Goal: Use online tool/utility: Utilize a website feature to perform a specific function

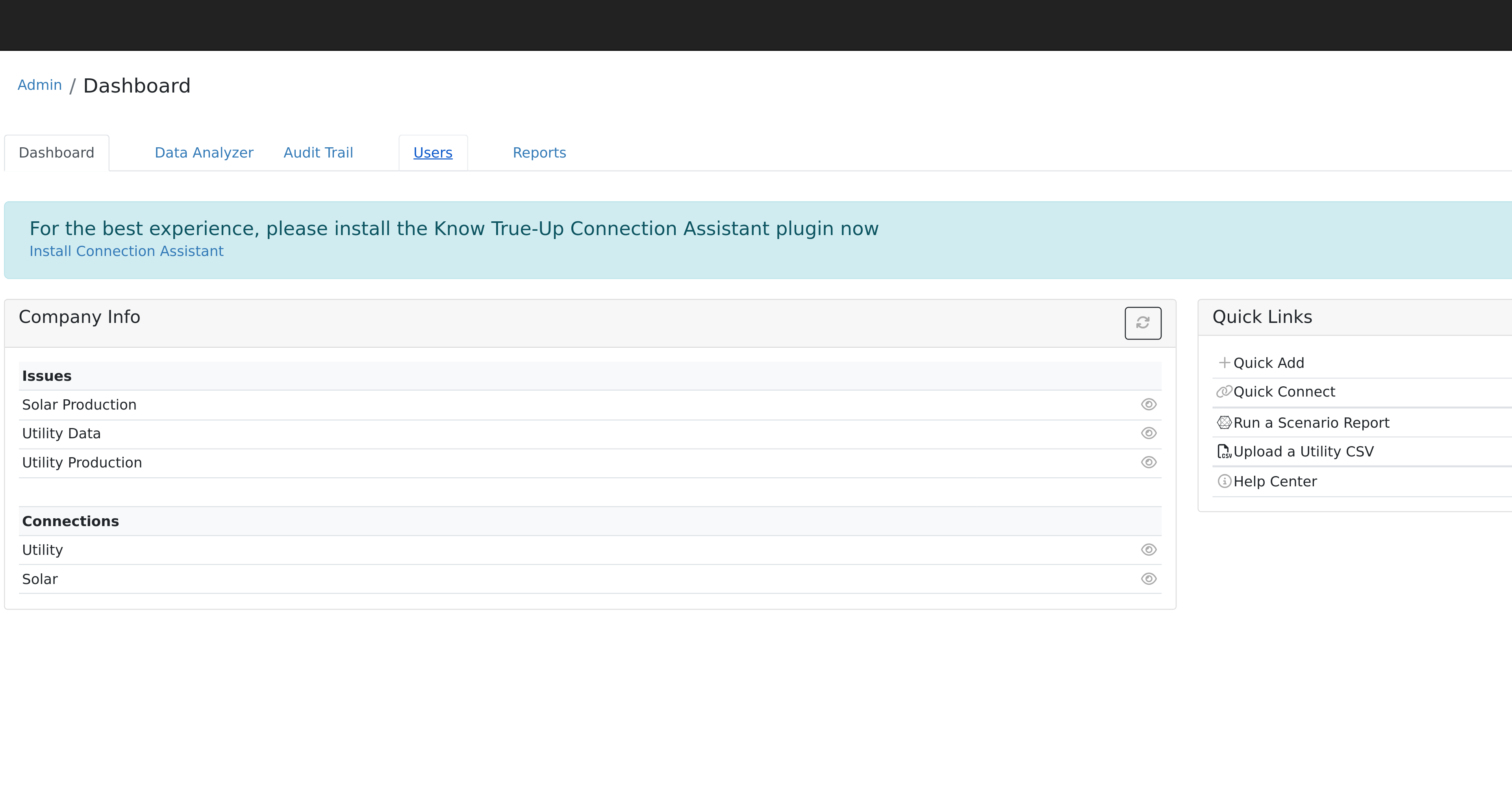
click at [256, 62] on link "Users" at bounding box center [266, 60] width 28 height 15
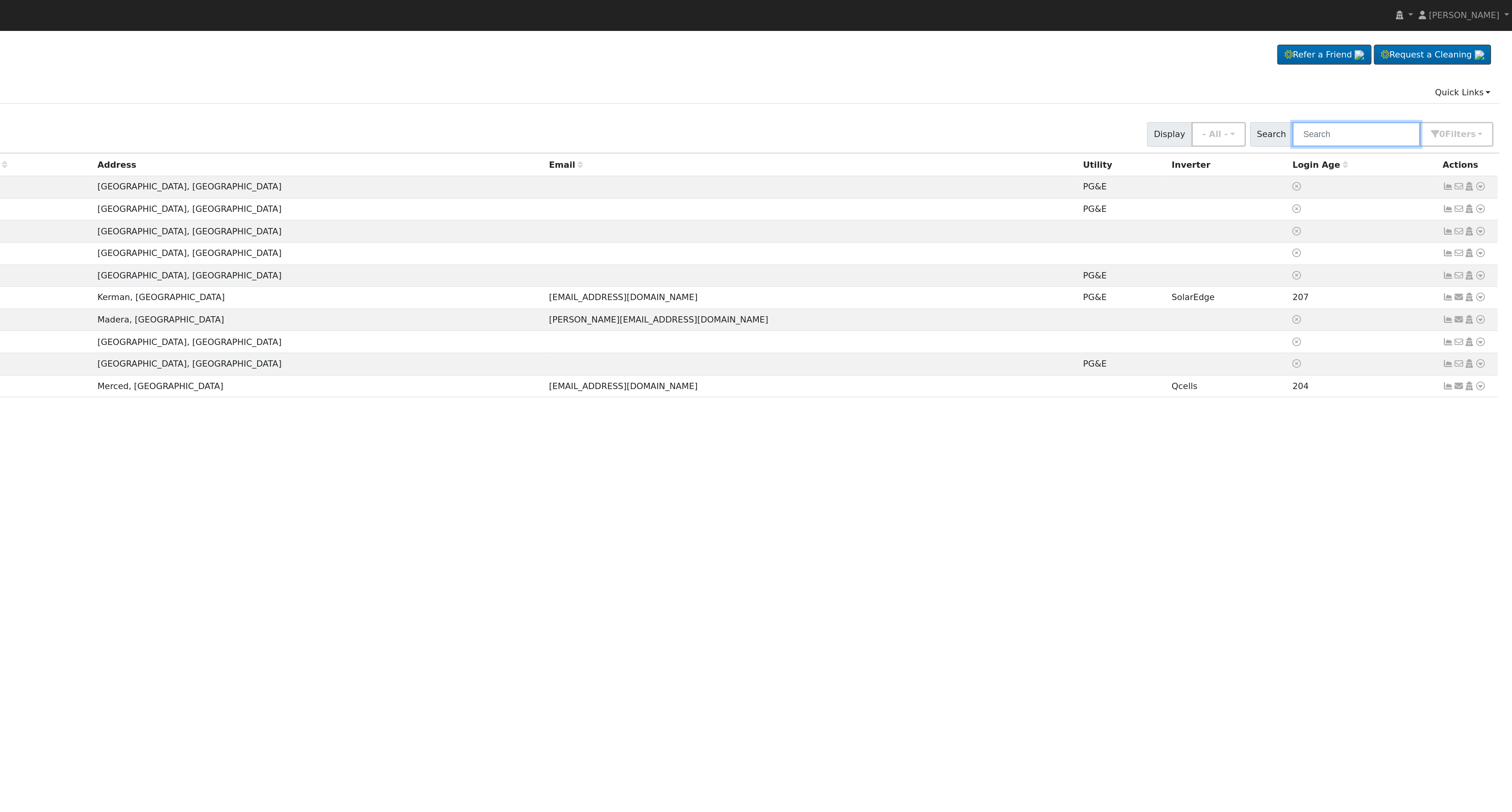
click at [1413, 92] on input "text" at bounding box center [1410, 88] width 83 height 16
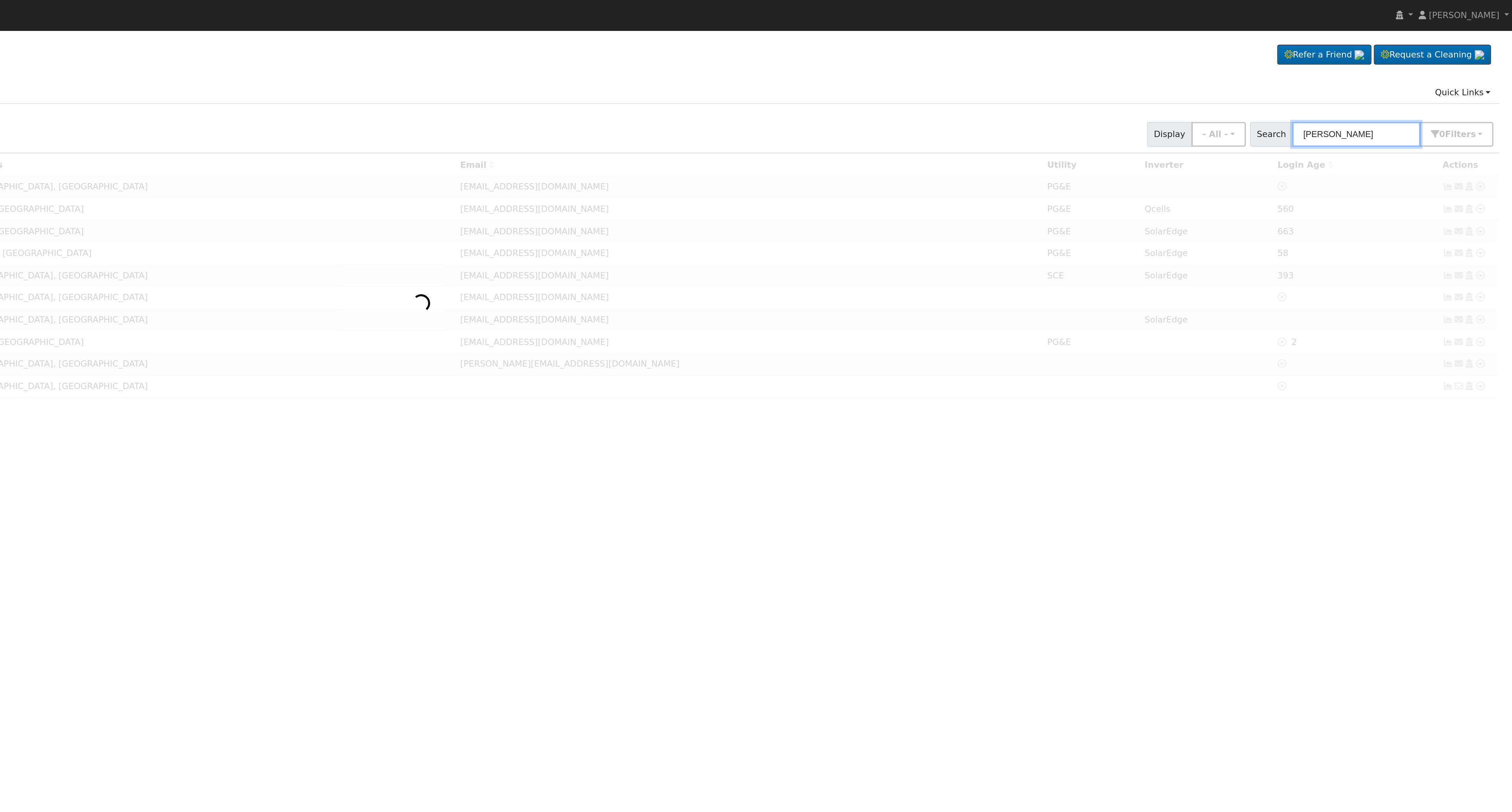
type input "doug boudakian"
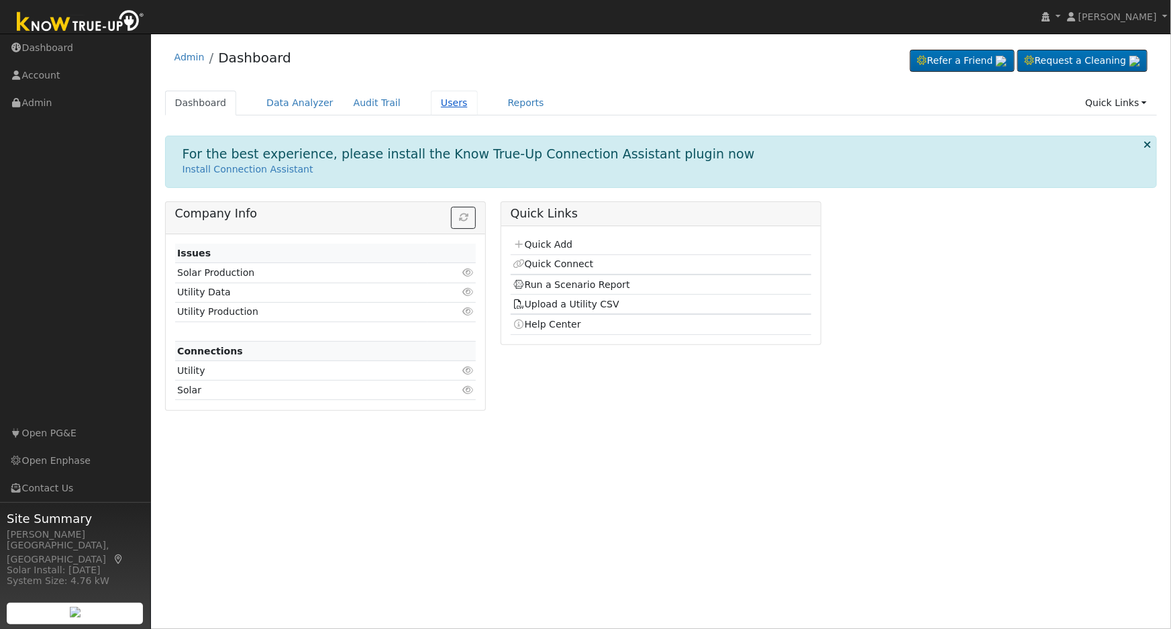
click at [433, 105] on link "Users" at bounding box center [454, 103] width 47 height 25
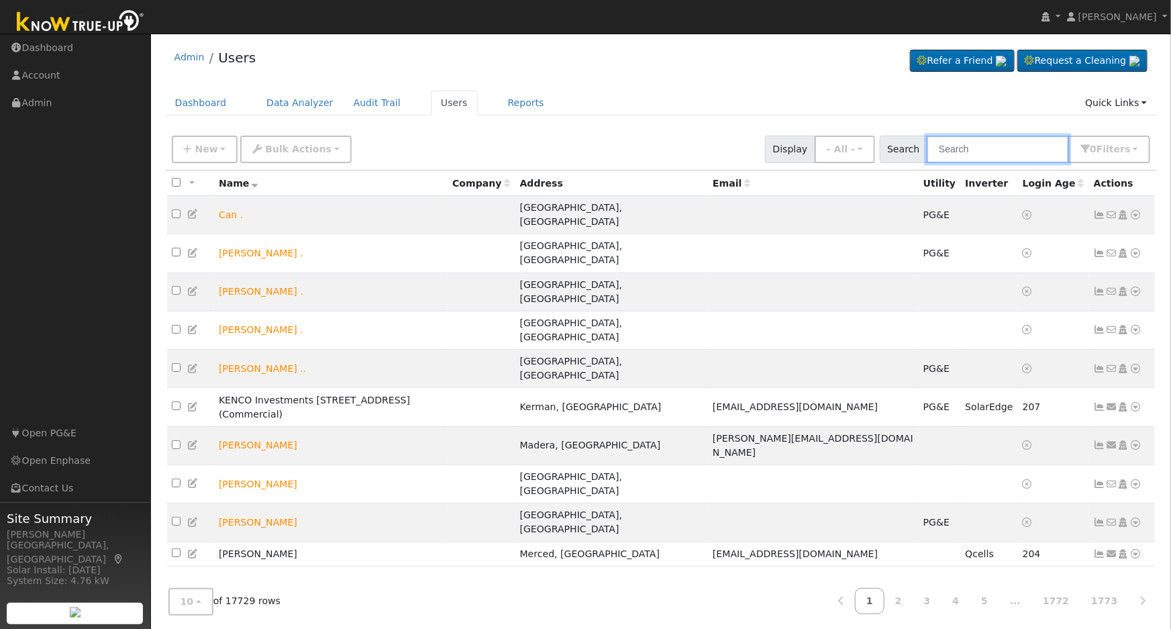
click at [1013, 153] on input "text" at bounding box center [997, 150] width 142 height 28
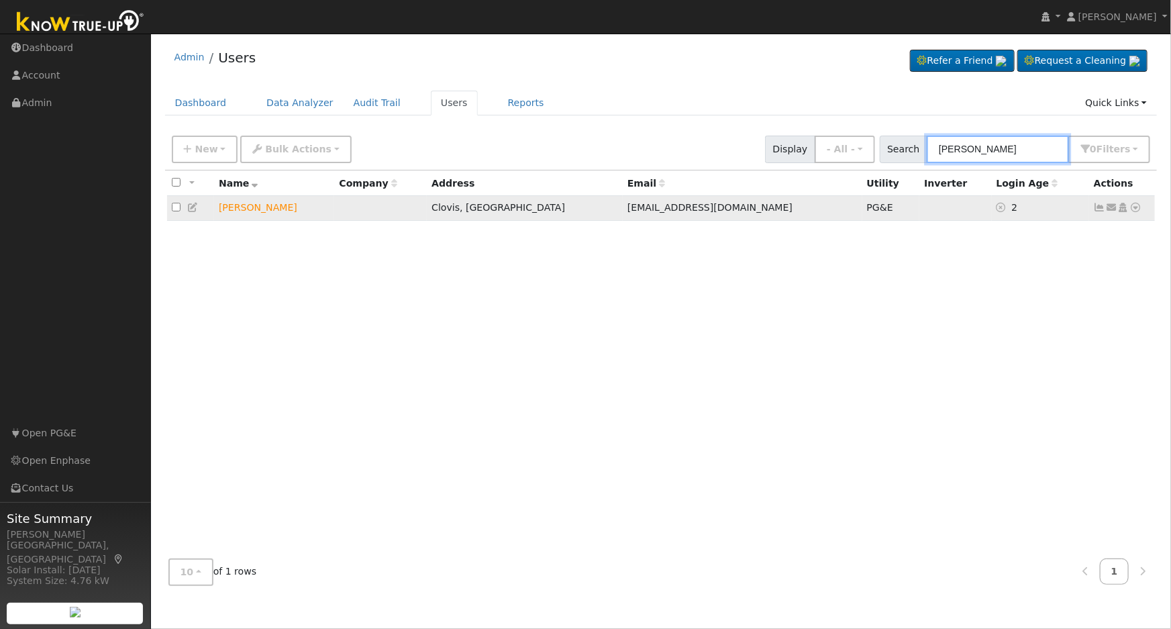
type input "boudakian"
click at [1136, 211] on icon at bounding box center [1136, 207] width 12 height 9
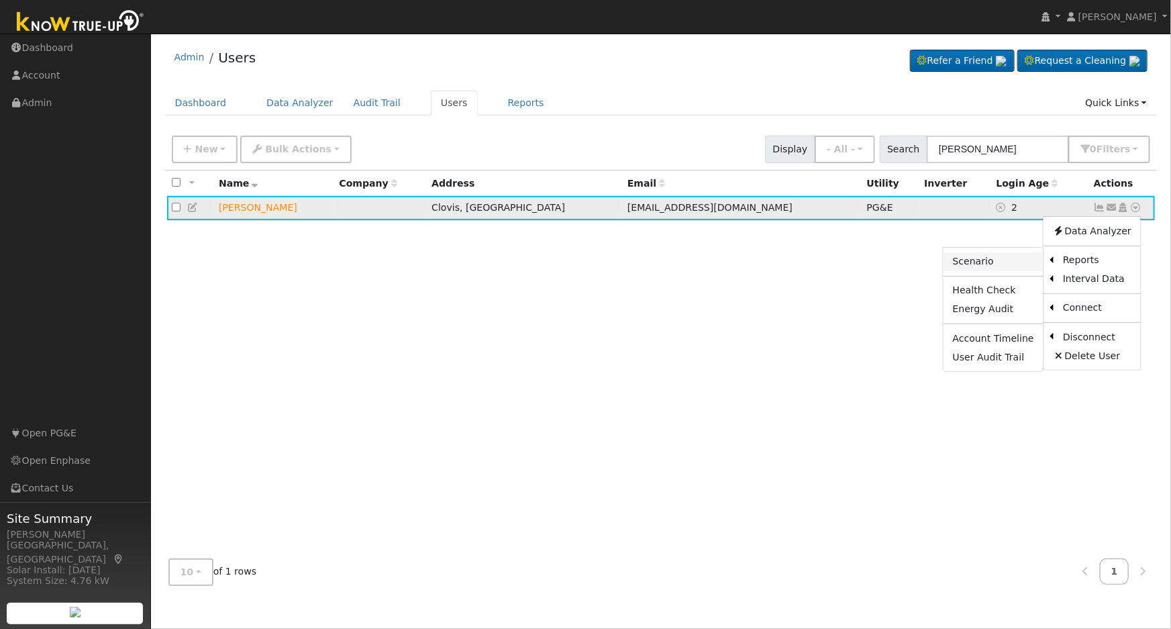
click at [995, 263] on link "Scenario" at bounding box center [993, 261] width 100 height 19
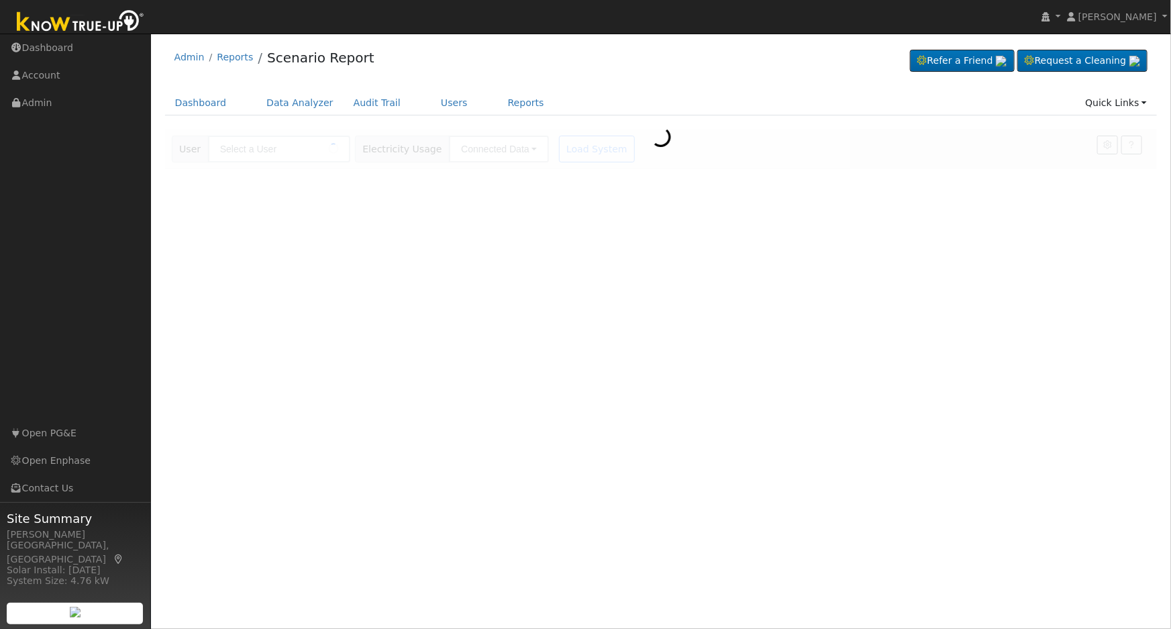
type input "Doug Boudakian"
type input "Pacific Gas & Electric"
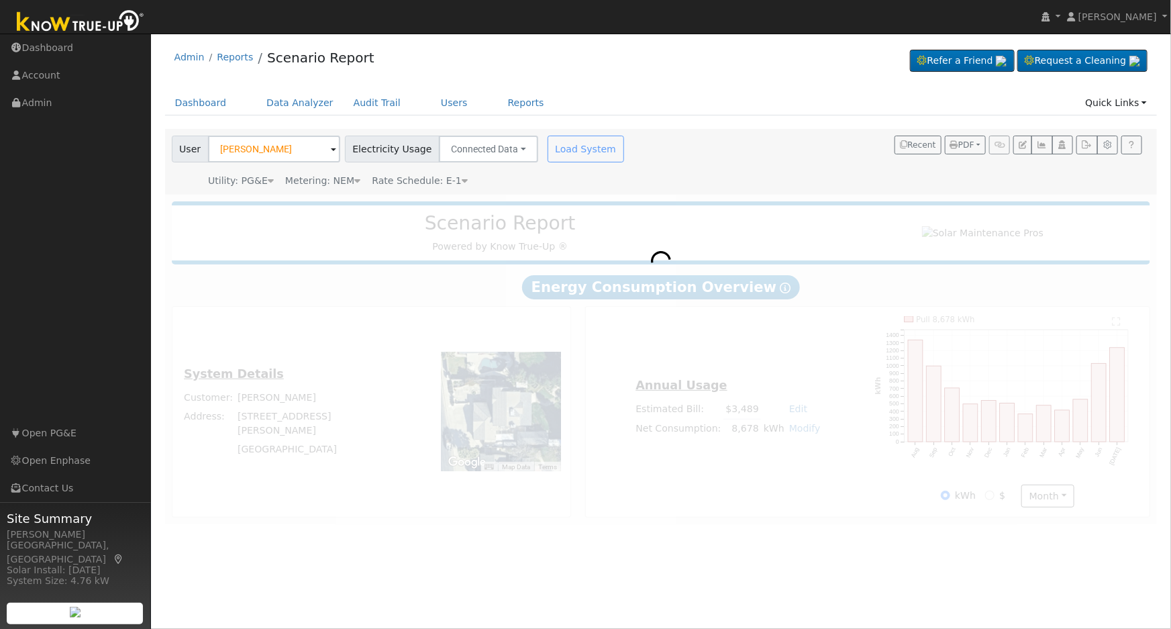
click at [462, 185] on icon at bounding box center [465, 180] width 6 height 9
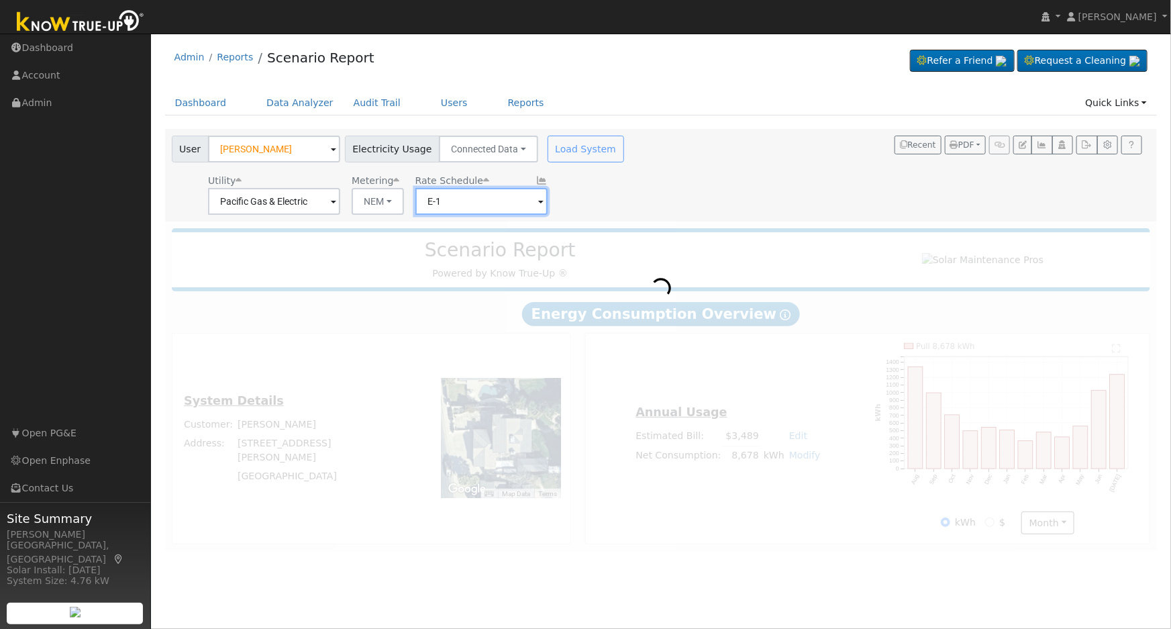
click at [340, 205] on input "E-1" at bounding box center [274, 201] width 132 height 27
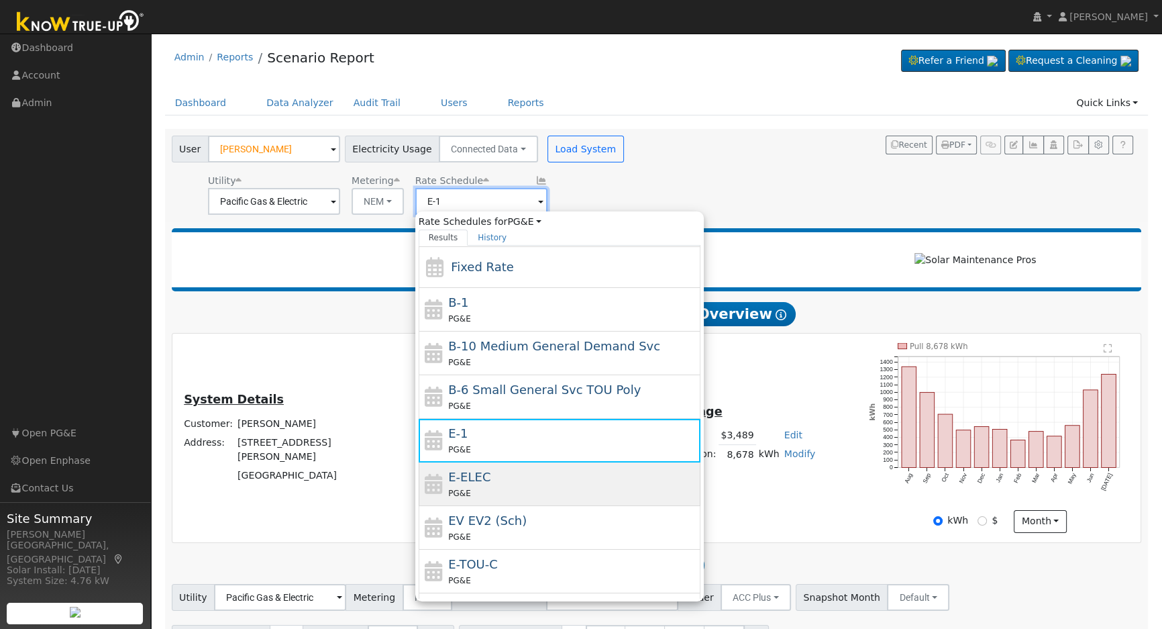
scroll to position [60, 0]
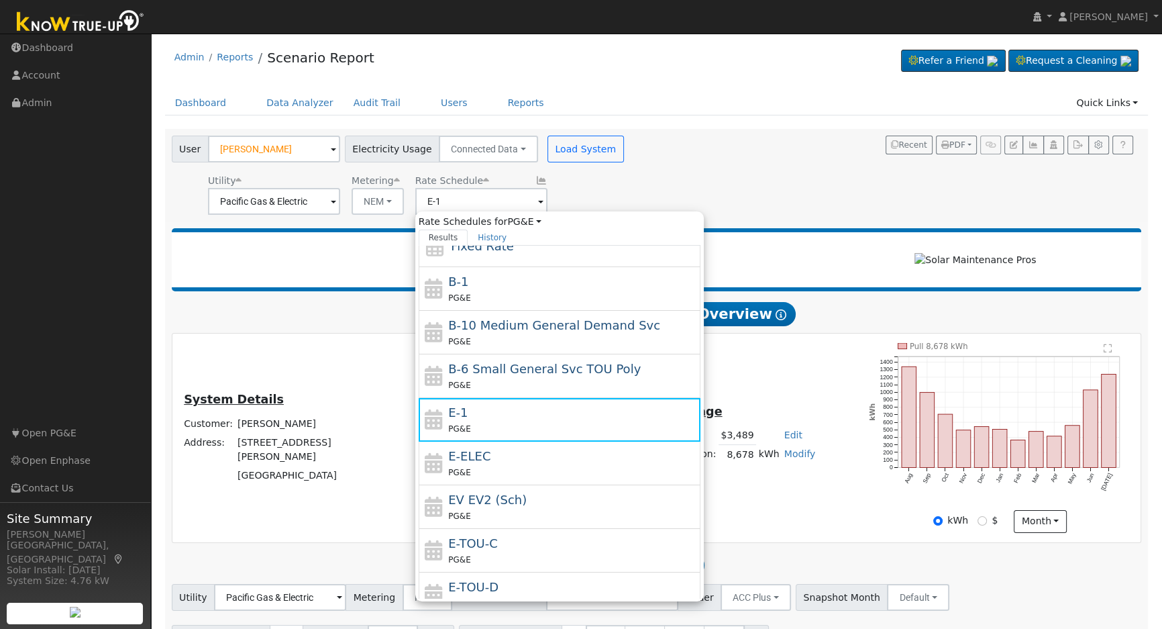
click at [510, 553] on div "PG&E" at bounding box center [572, 559] width 249 height 14
type input "E-TOU-C"
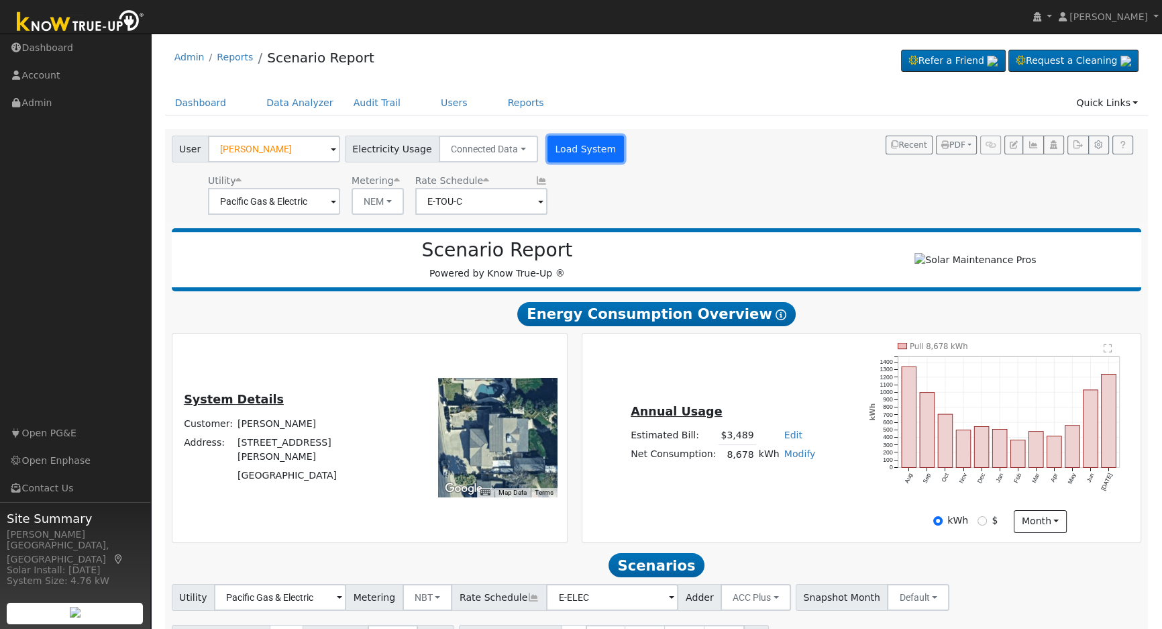
click at [579, 151] on button "Load System" at bounding box center [585, 149] width 76 height 27
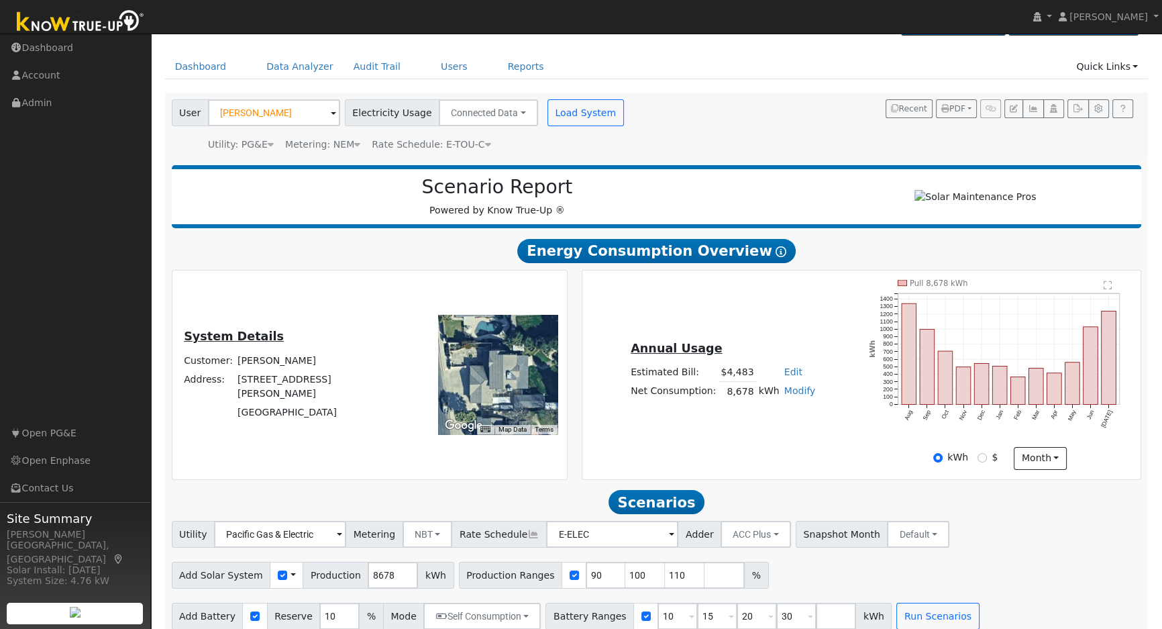
scroll to position [55, 0]
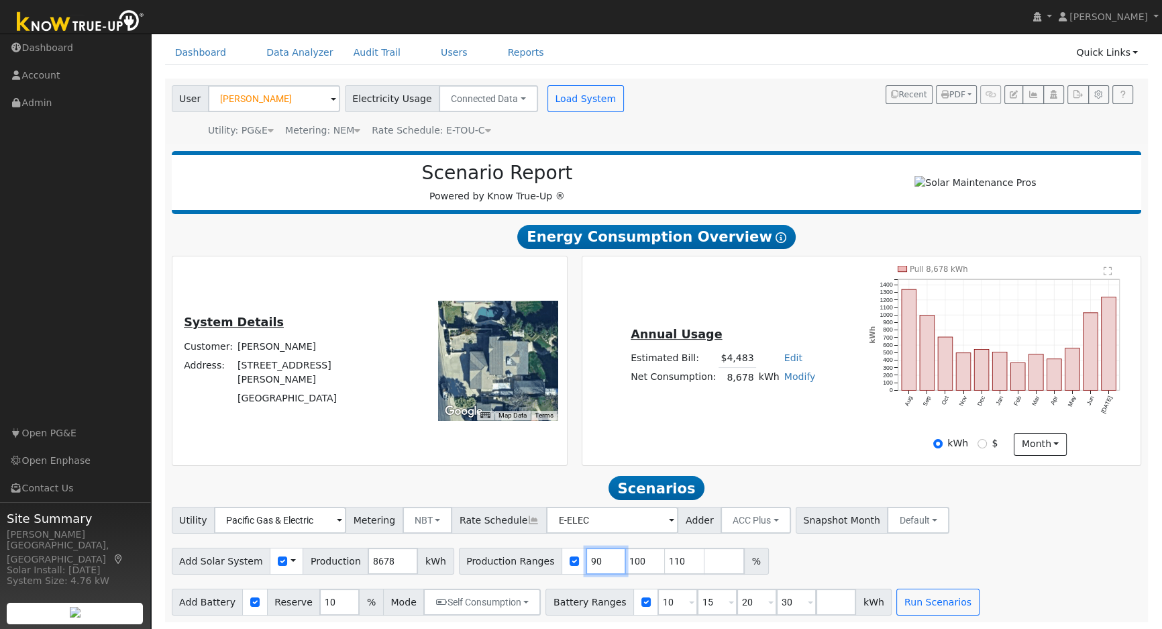
click at [586, 562] on input "90" at bounding box center [606, 560] width 40 height 27
type input "100"
type input "110"
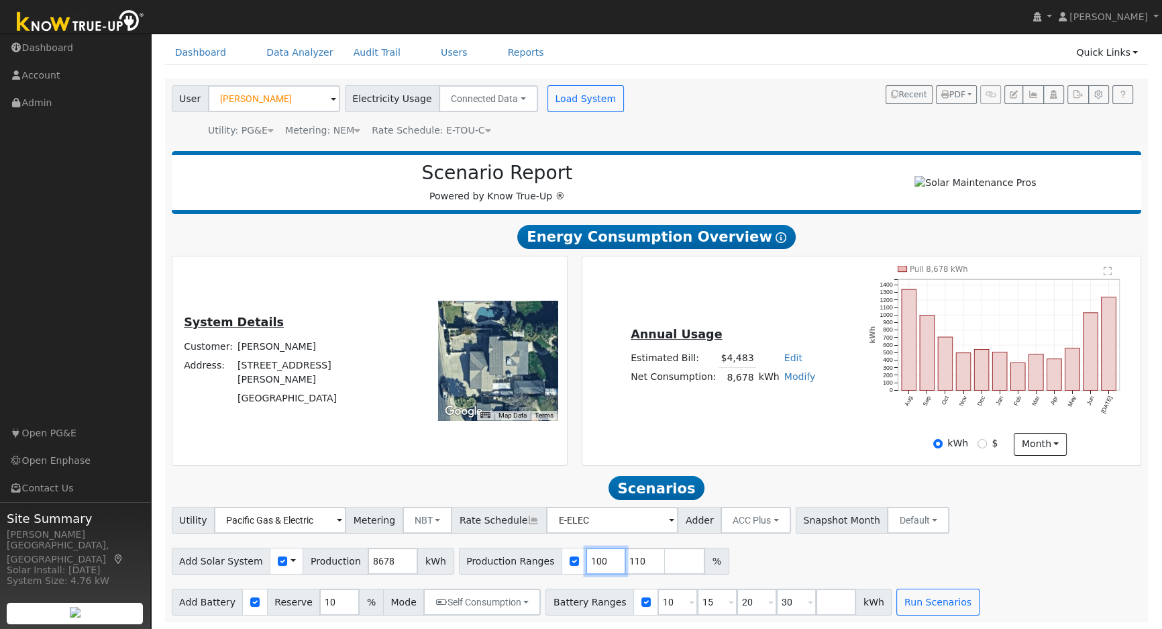
type input "110"
click at [586, 562] on input "110" at bounding box center [606, 560] width 40 height 27
click at [586, 562] on input "number" at bounding box center [606, 560] width 40 height 27
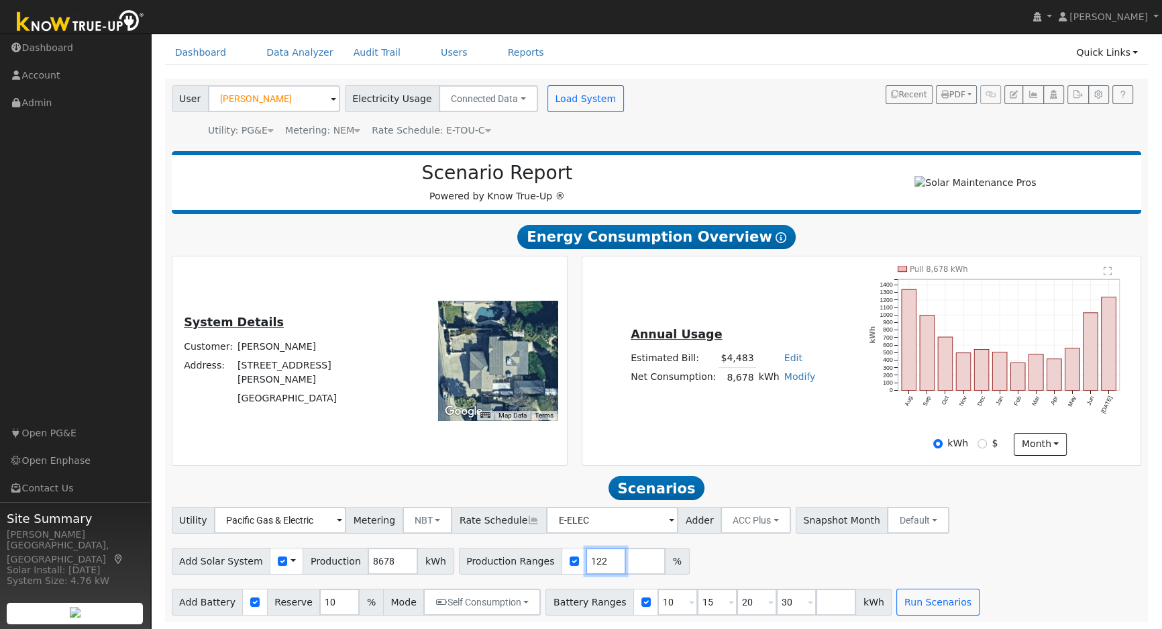
type input "122"
click at [657, 598] on input "10" at bounding box center [677, 601] width 40 height 27
type input "15"
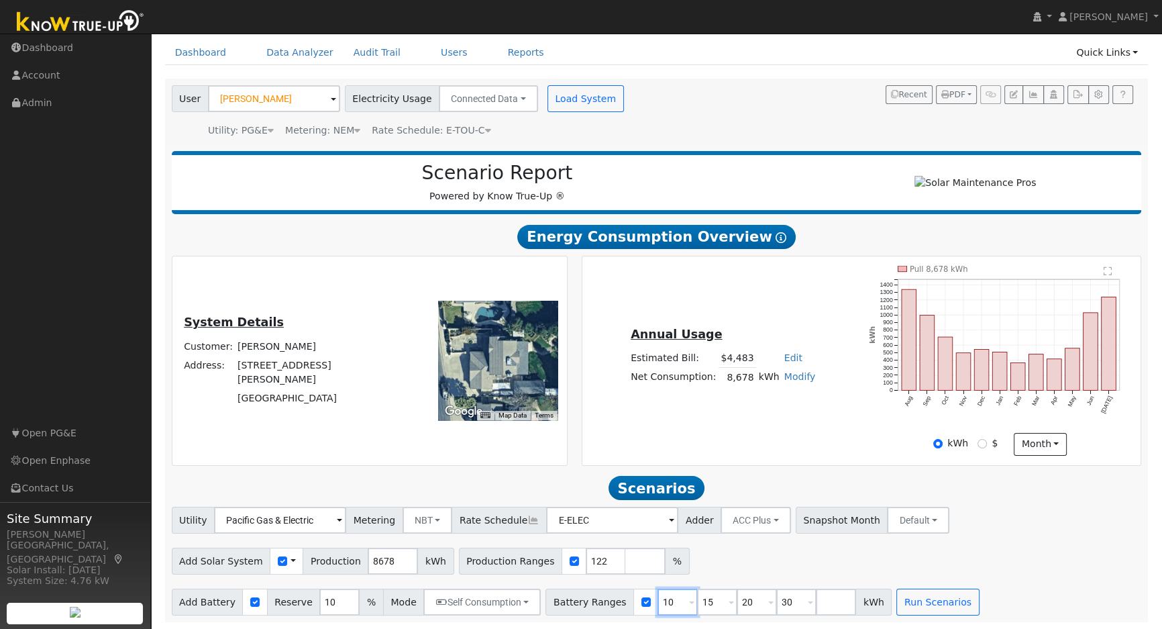
type input "20"
type input "30"
click at [657, 602] on input "15" at bounding box center [677, 601] width 40 height 27
click at [657, 602] on input "1" at bounding box center [677, 601] width 40 height 27
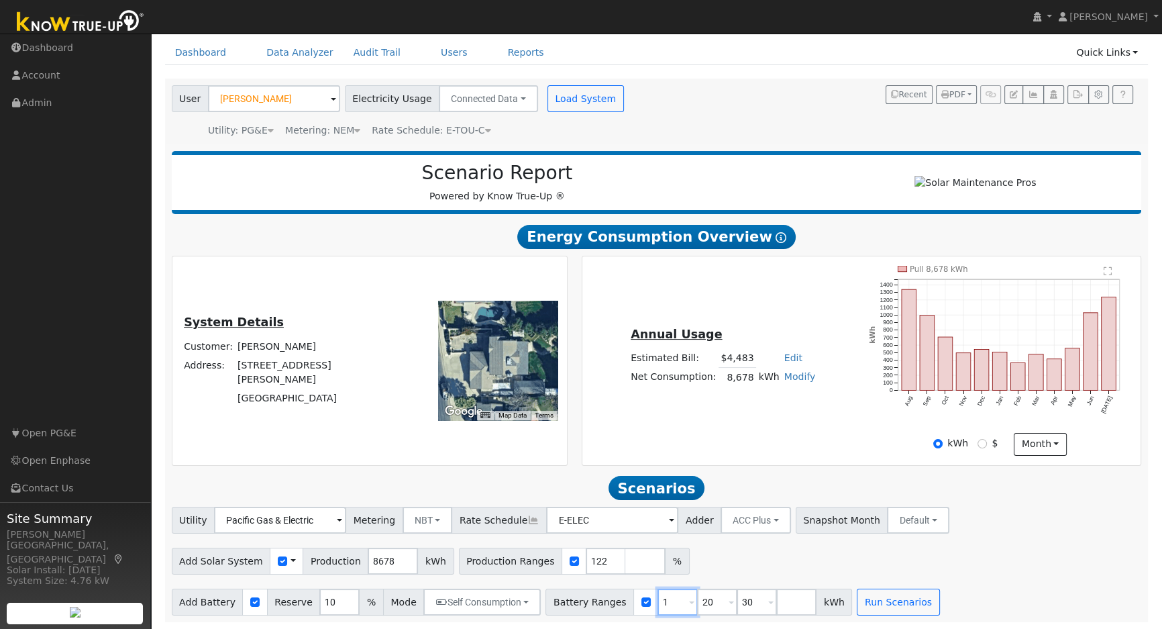
type input "20"
type input "30"
click at [657, 602] on input "20" at bounding box center [677, 601] width 40 height 27
type input "30"
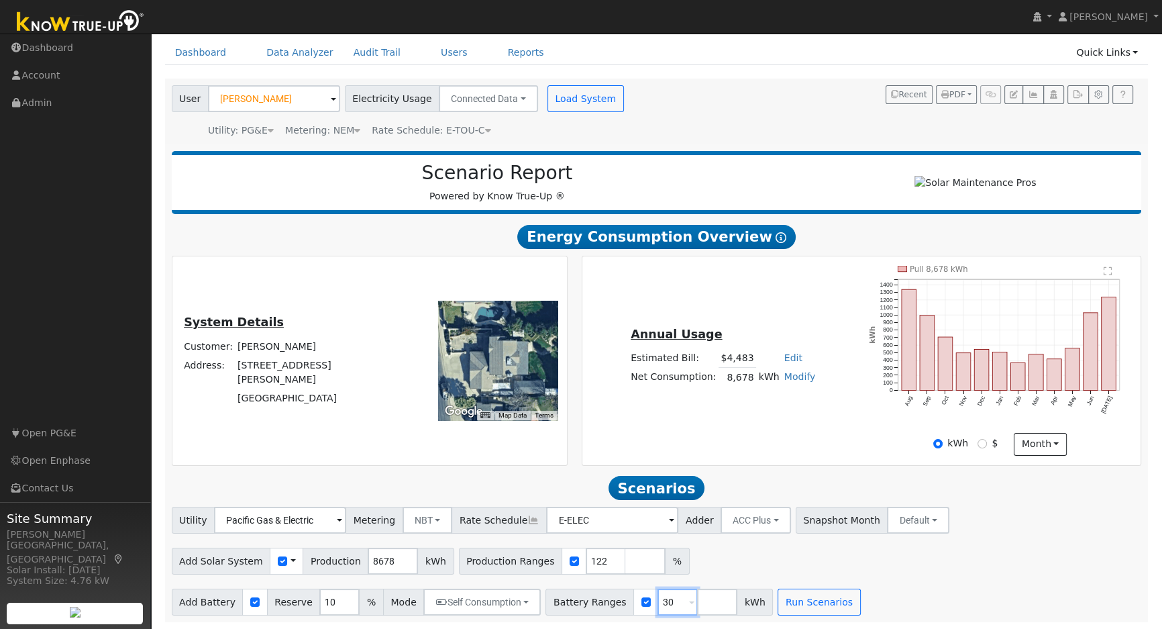
click at [657, 602] on input "30" at bounding box center [677, 601] width 40 height 27
type input "15"
click at [319, 607] on input "10" at bounding box center [339, 601] width 40 height 27
click at [319, 606] on input "10" at bounding box center [339, 601] width 40 height 27
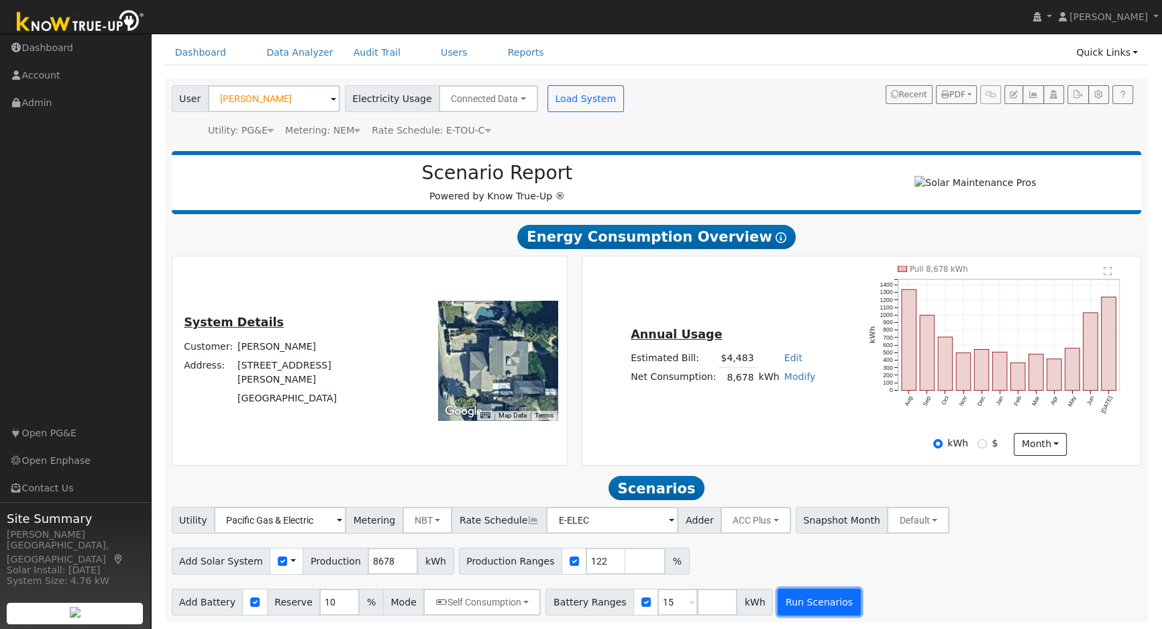
click at [786, 603] on button "Run Scenarios" at bounding box center [818, 601] width 83 height 27
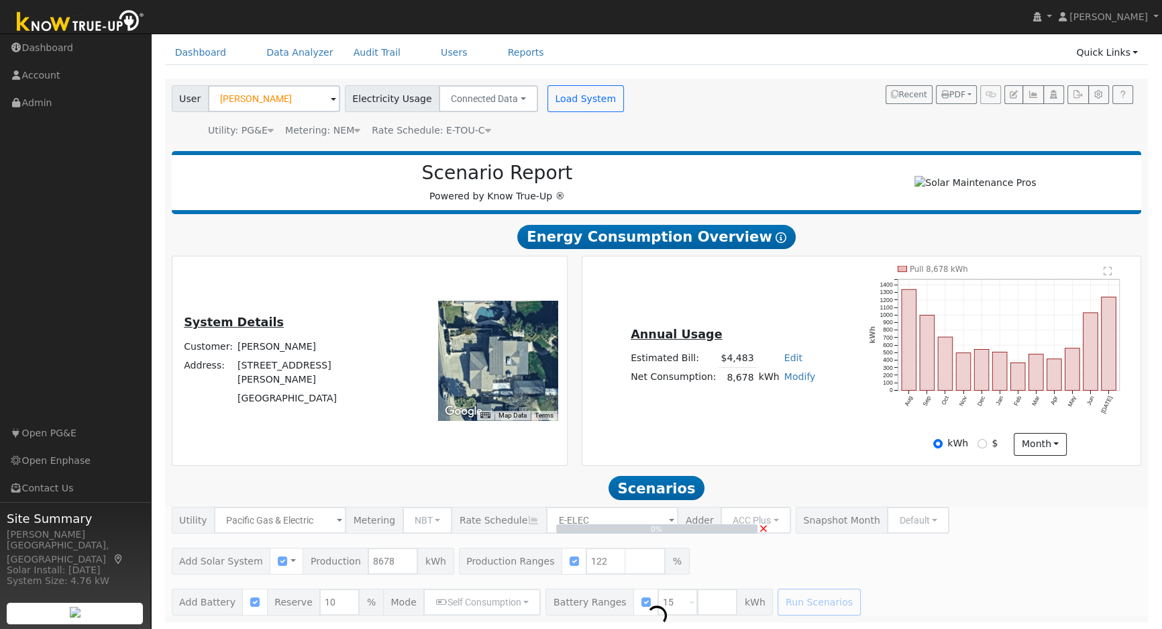
click at [786, 603] on div "0% ×" at bounding box center [656, 560] width 984 height 109
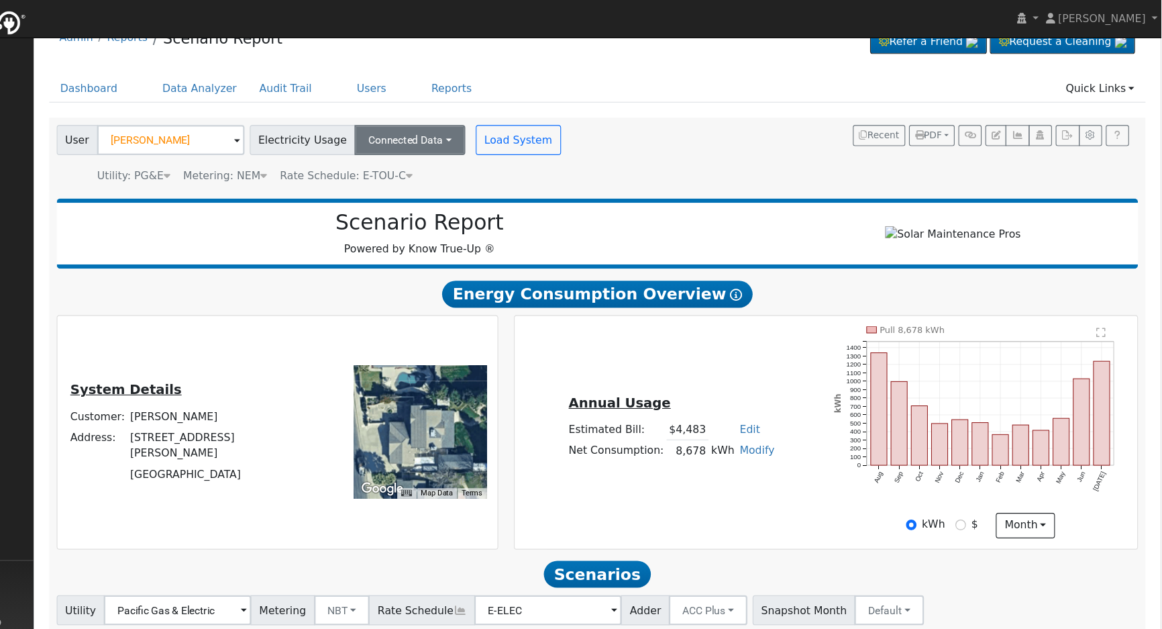
scroll to position [16, 0]
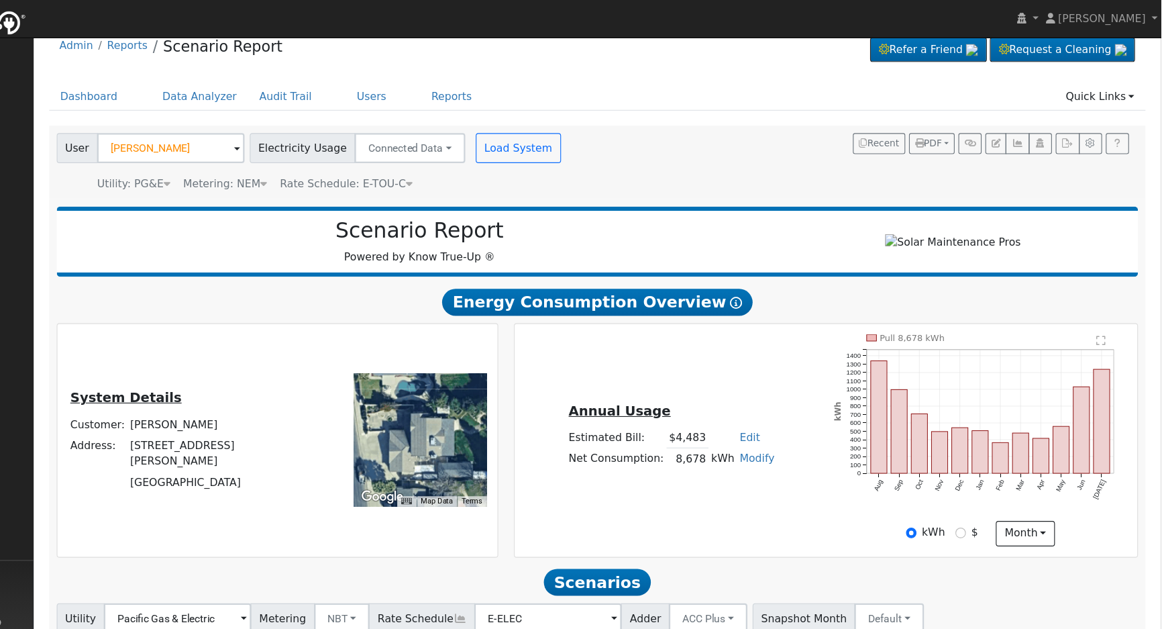
click at [485, 164] on icon at bounding box center [488, 164] width 6 height 9
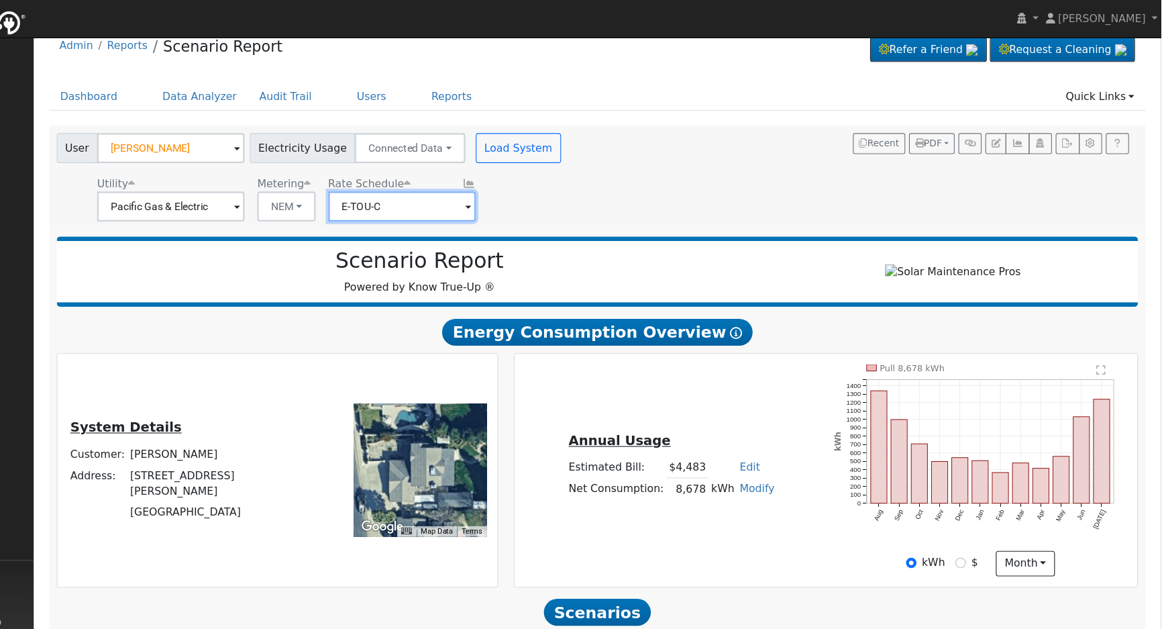
click at [340, 188] on input "E-TOU-C" at bounding box center [274, 185] width 132 height 27
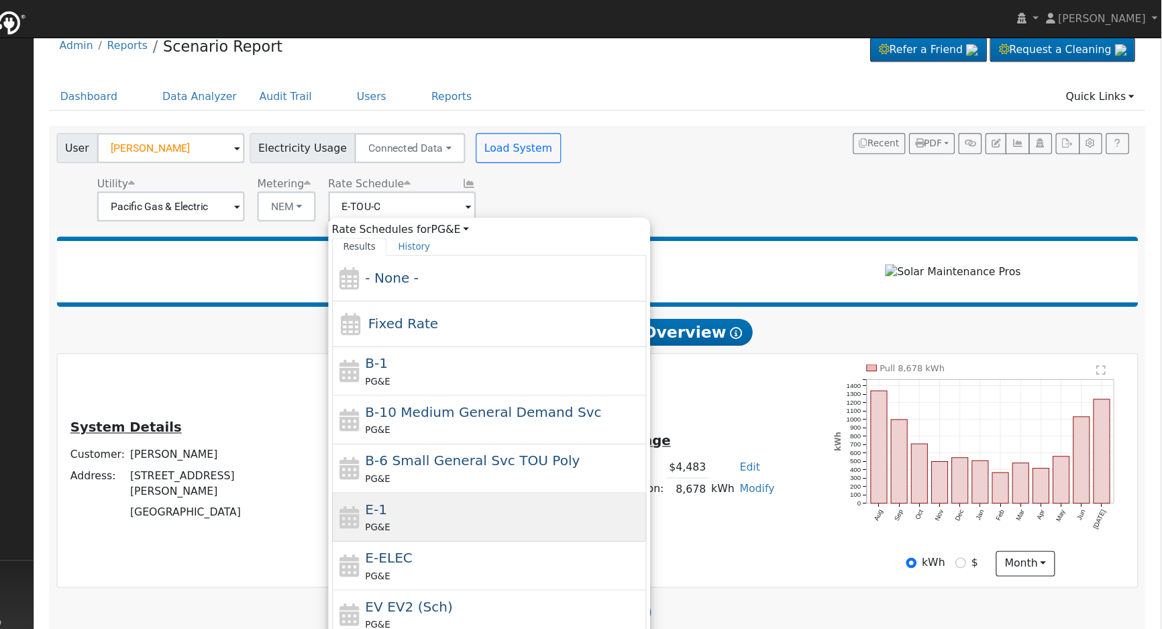
click at [504, 466] on div "PG&E" at bounding box center [572, 473] width 249 height 14
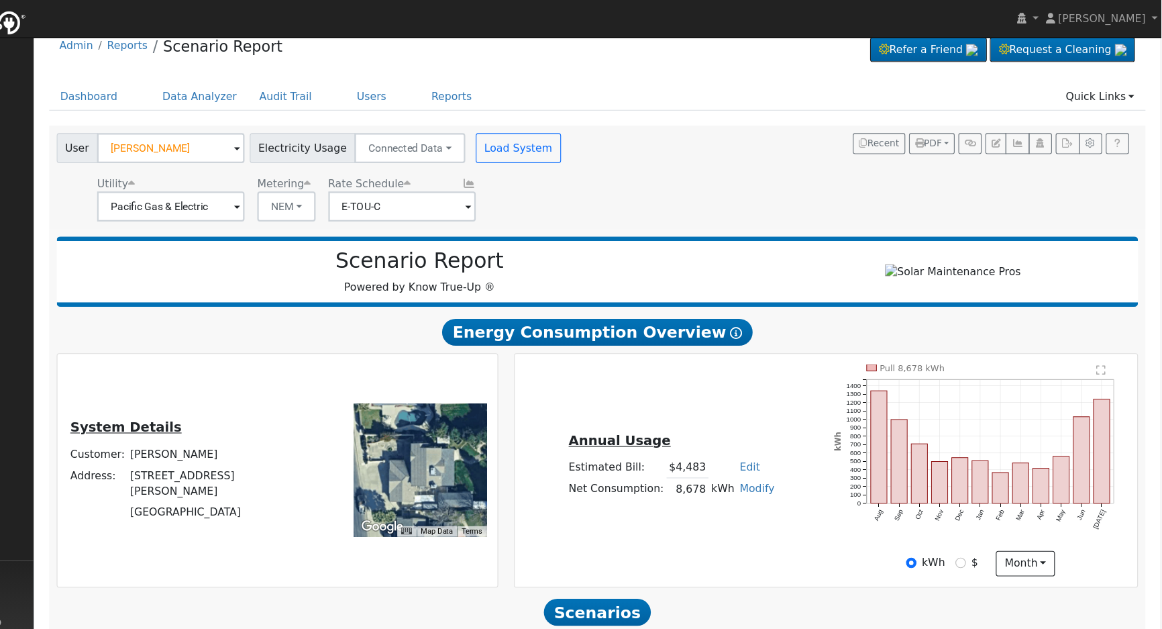
type input "E-1"
click at [571, 133] on button "Load System" at bounding box center [585, 132] width 76 height 27
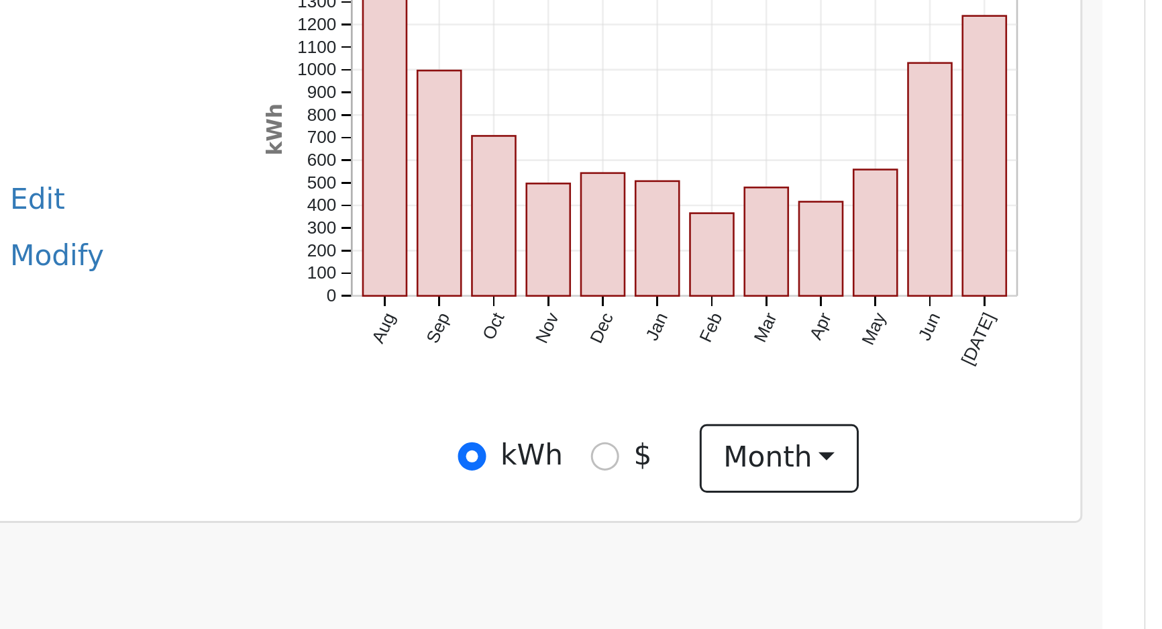
scroll to position [54, 0]
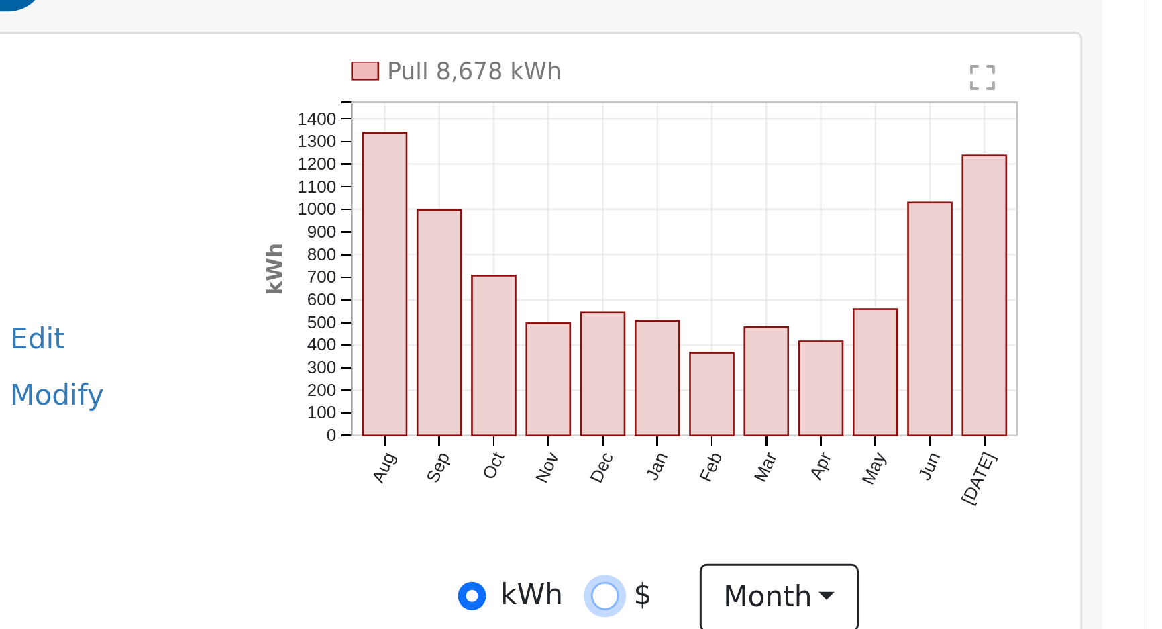
click at [985, 446] on input "$" at bounding box center [981, 443] width 9 height 9
radio input "true"
radio input "false"
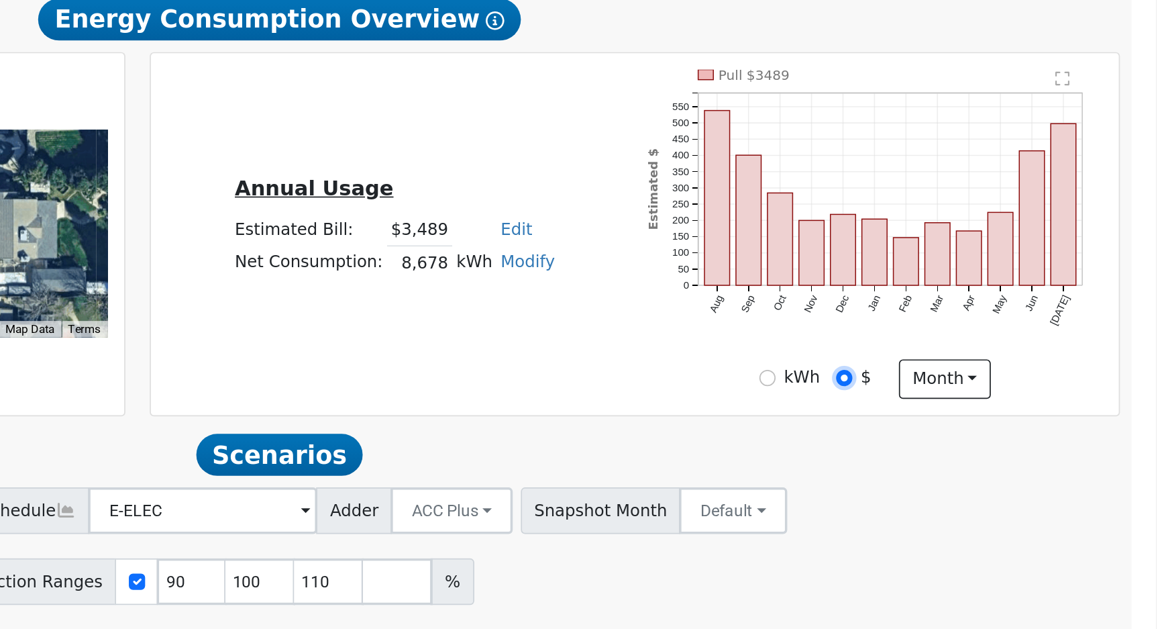
scroll to position [55, 0]
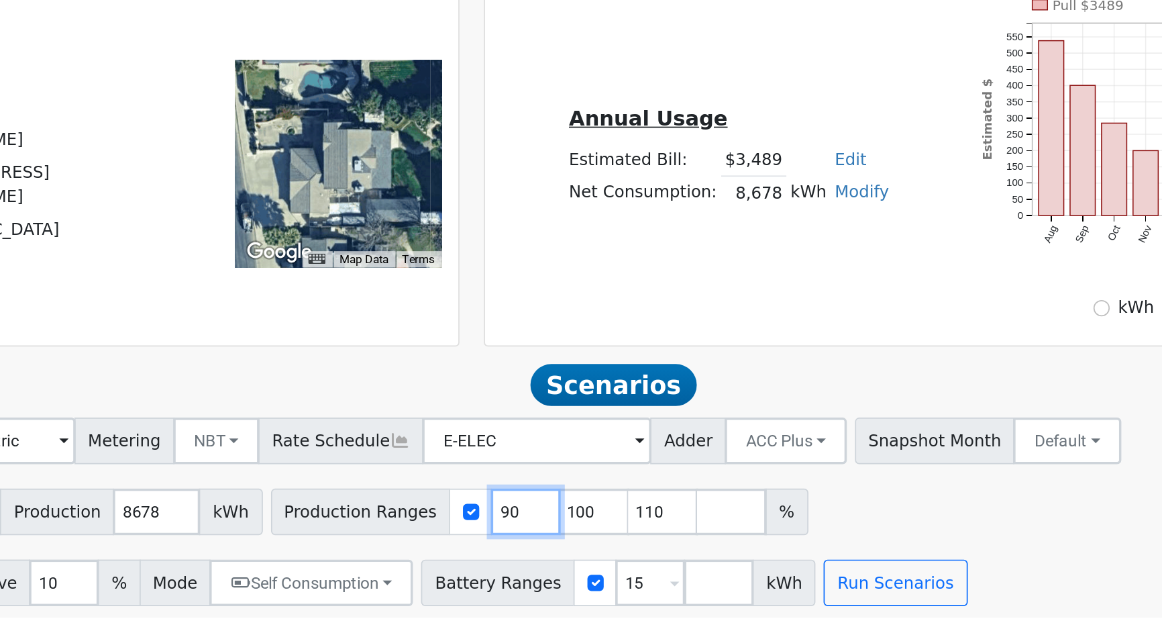
click at [586, 557] on input "90" at bounding box center [606, 560] width 40 height 27
type input "100"
type input "110"
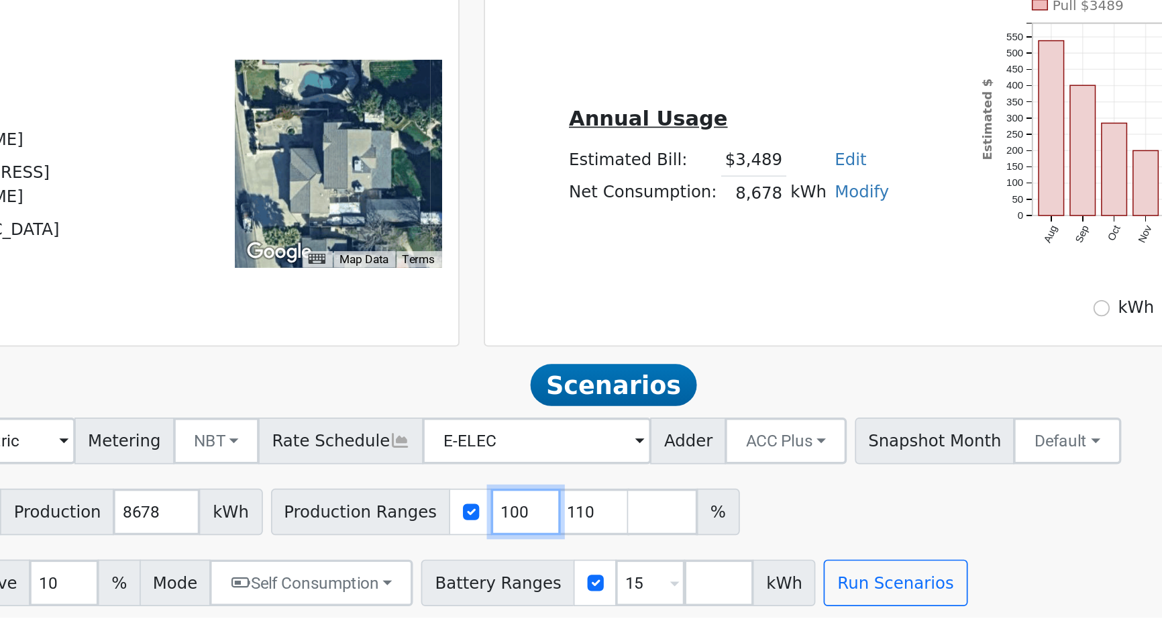
type input "110"
click at [586, 557] on input "110" at bounding box center [606, 560] width 40 height 27
click at [586, 557] on input "number" at bounding box center [606, 560] width 40 height 27
type input "122"
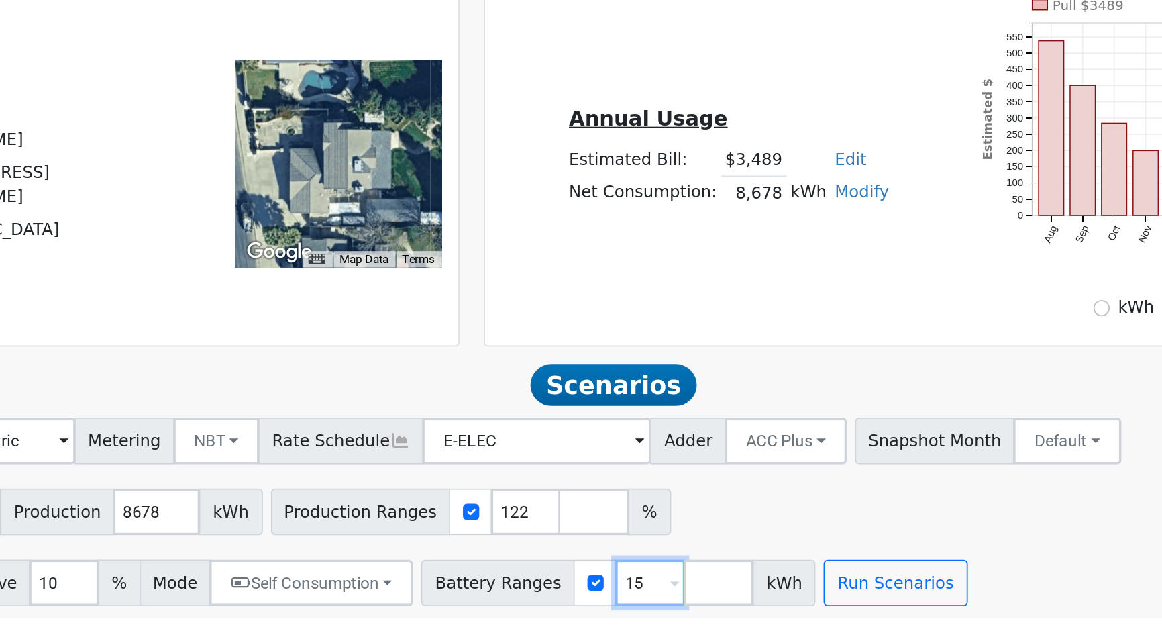
click at [657, 600] on input "15" at bounding box center [677, 601] width 40 height 27
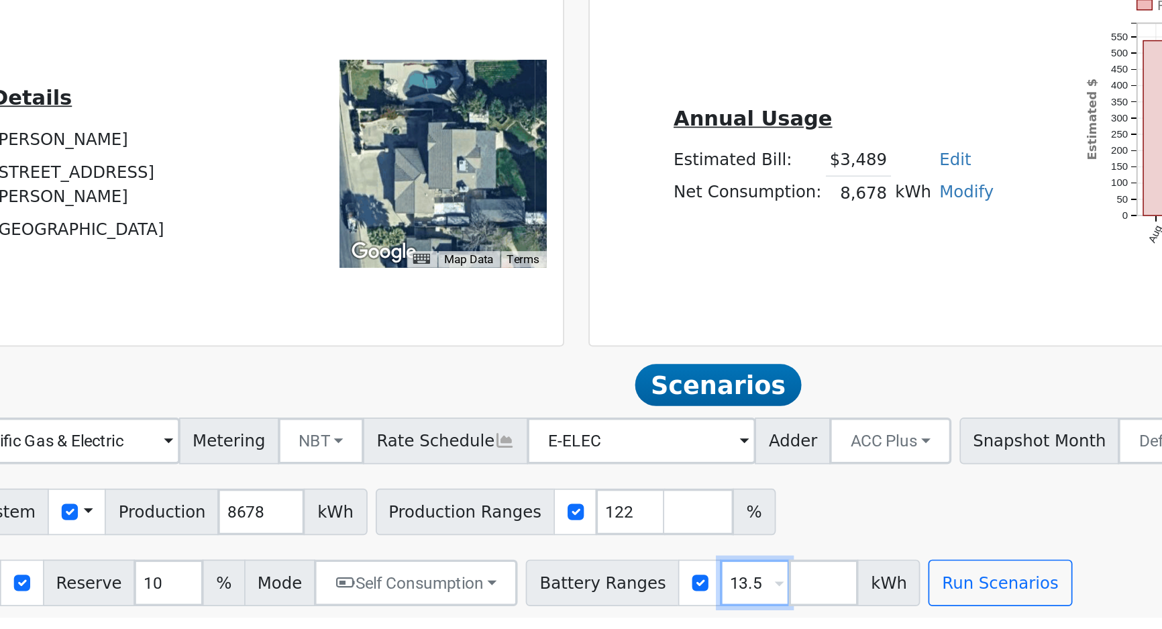
type input "13.5"
click at [319, 604] on input "10" at bounding box center [339, 601] width 40 height 27
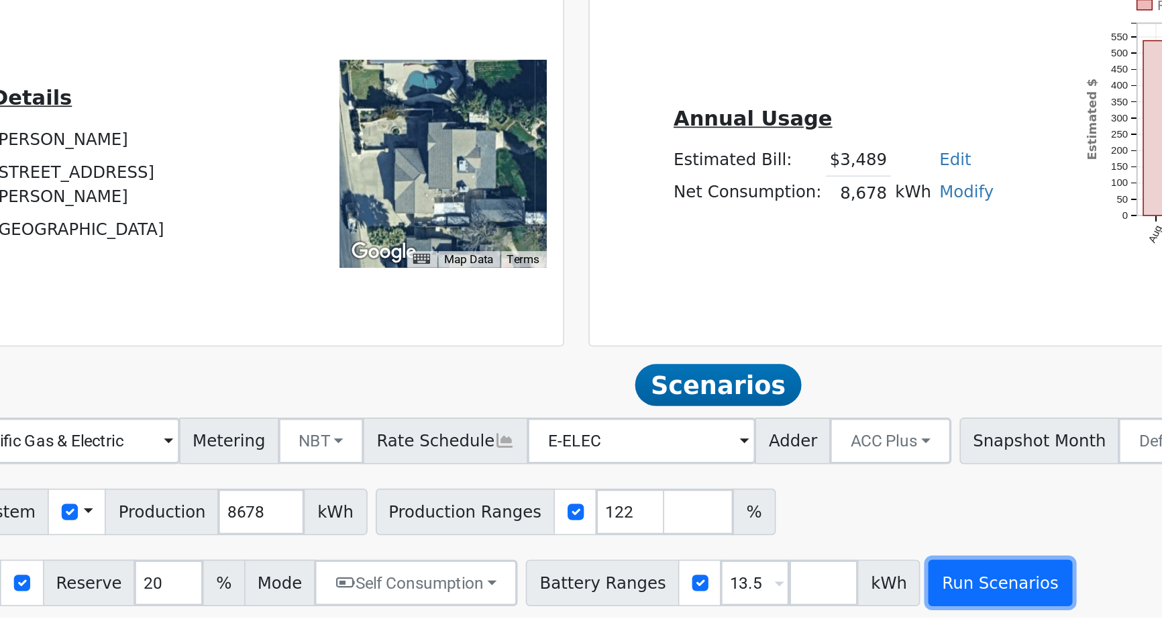
click at [786, 607] on button "Run Scenarios" at bounding box center [818, 601] width 83 height 27
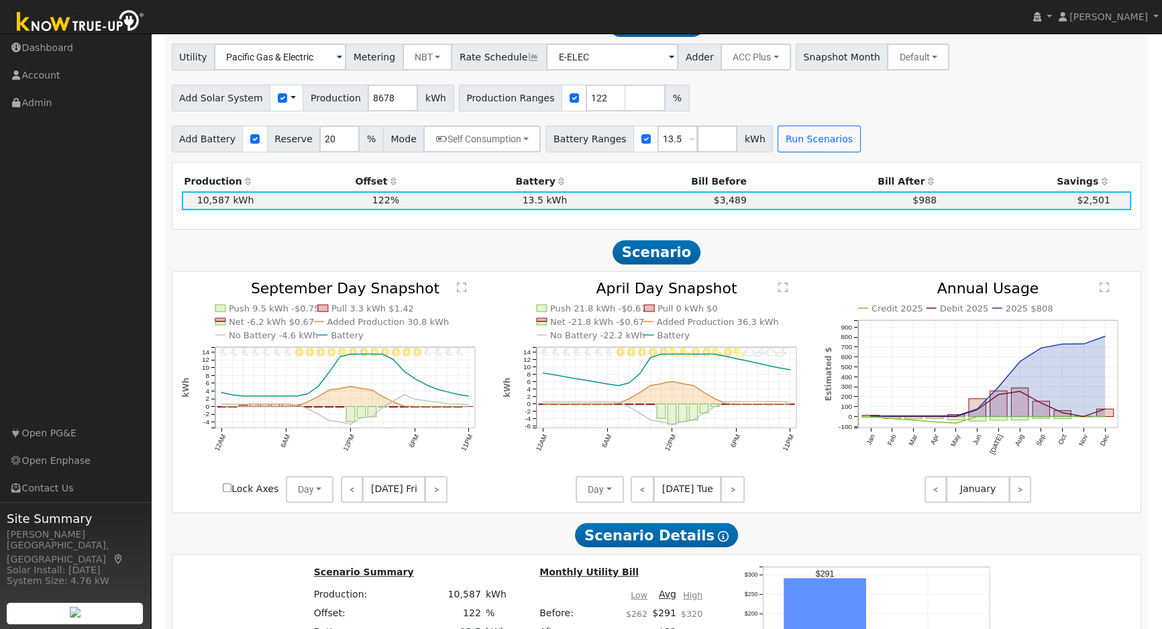
scroll to position [514, 0]
click at [657, 146] on input "13.5" at bounding box center [677, 138] width 40 height 27
click at [319, 150] on input "20" at bounding box center [339, 138] width 40 height 27
type input "10"
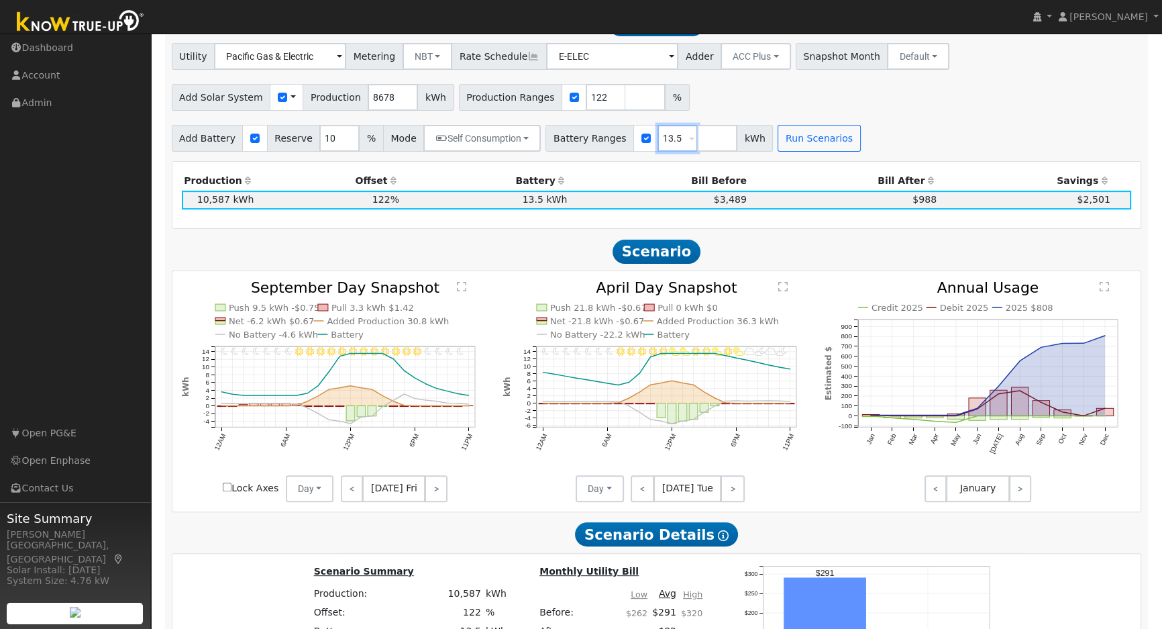
click at [657, 142] on input "13.5" at bounding box center [677, 138] width 40 height 27
type input "15"
click at [791, 147] on button "Run Scenarios" at bounding box center [818, 138] width 83 height 27
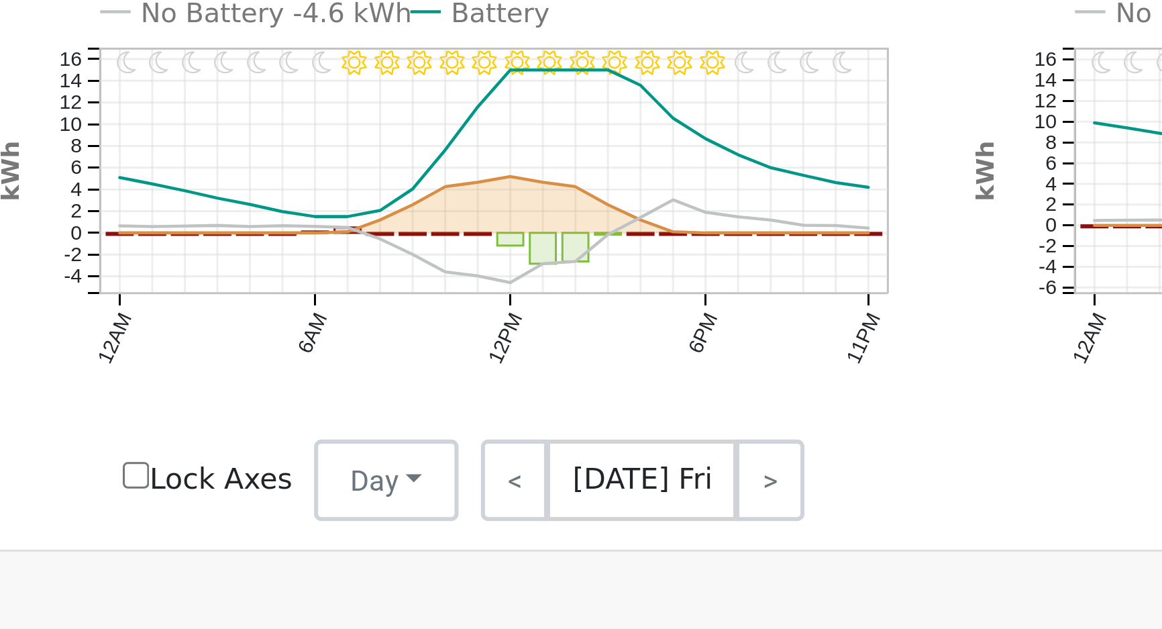
scroll to position [636, 0]
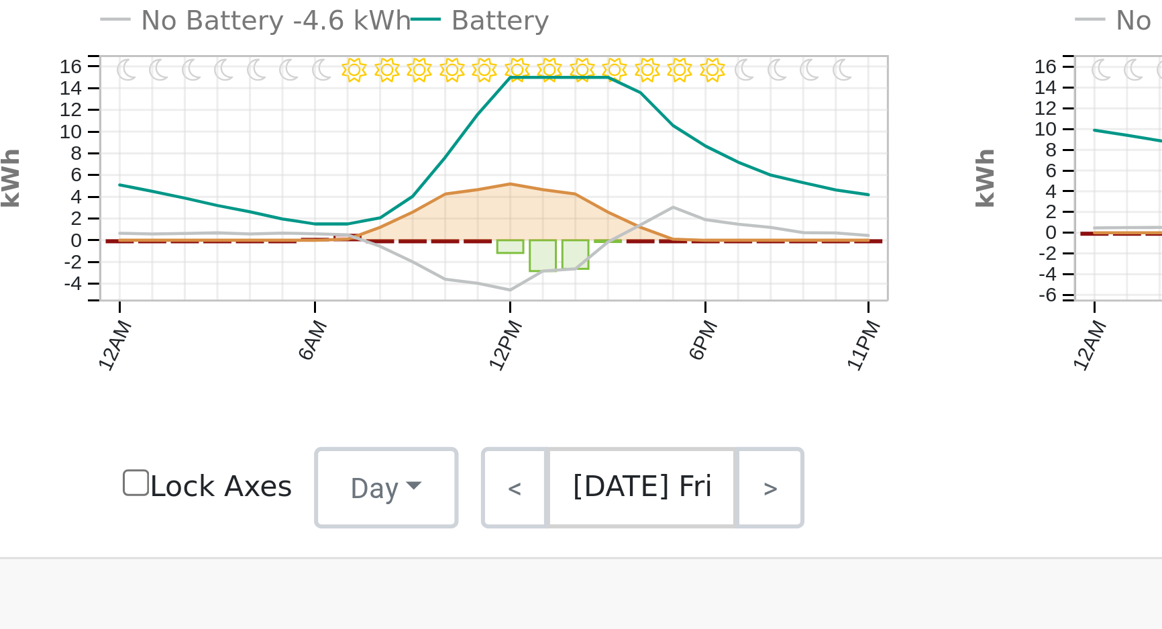
click at [266, 215] on text "No Battery -4.6 kWh" at bounding box center [273, 212] width 89 height 10
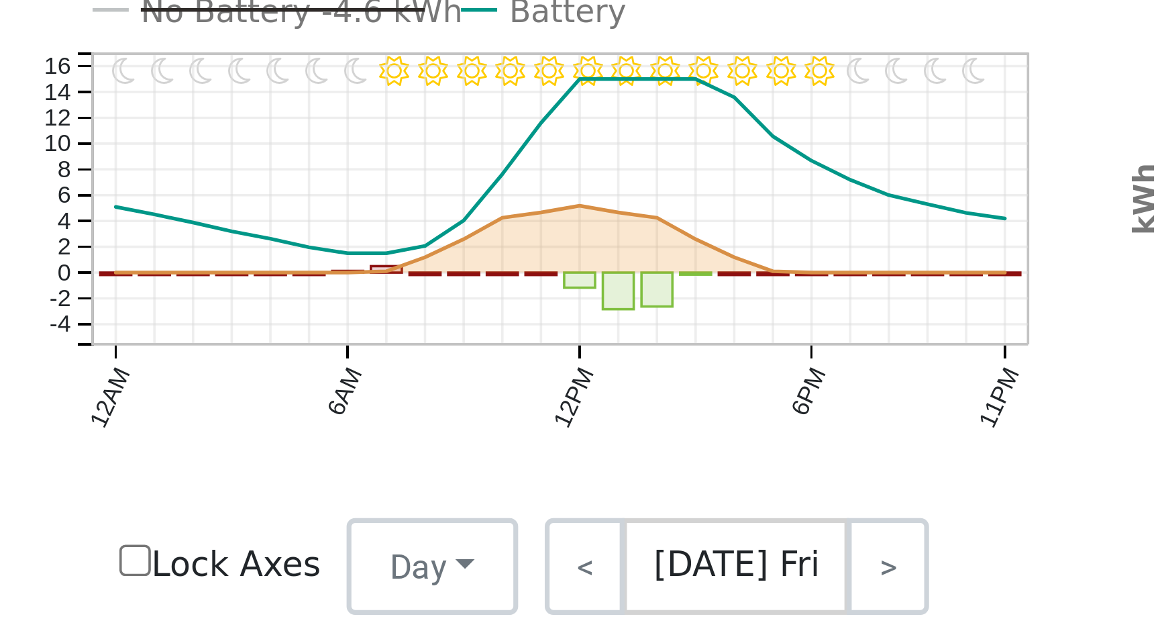
click at [207, 281] on text "2" at bounding box center [207, 277] width 4 height 7
click at [206, 281] on text "2" at bounding box center [207, 277] width 4 height 7
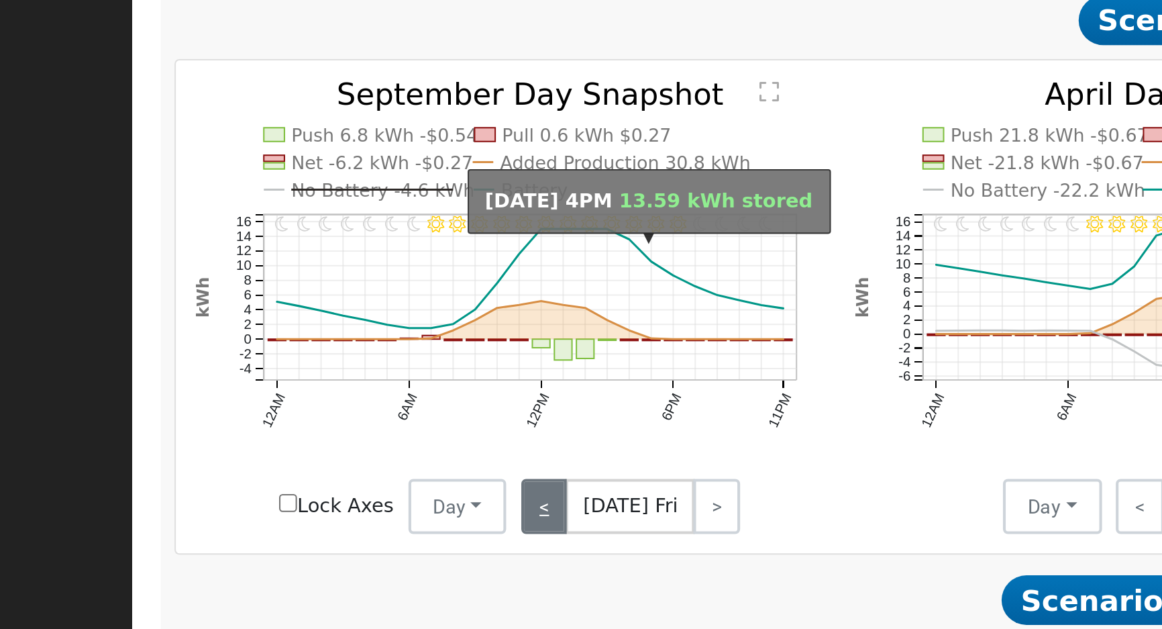
click at [345, 376] on link "<" at bounding box center [352, 366] width 22 height 27
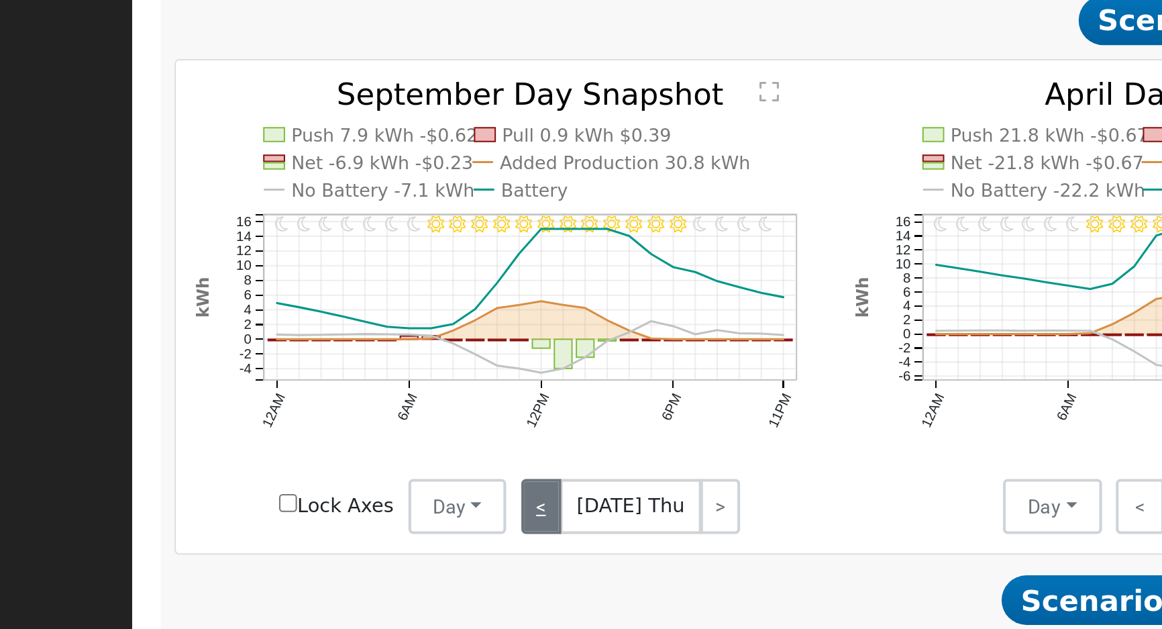
click at [347, 368] on link "<" at bounding box center [350, 366] width 19 height 27
click at [349, 367] on link "<" at bounding box center [350, 366] width 18 height 27
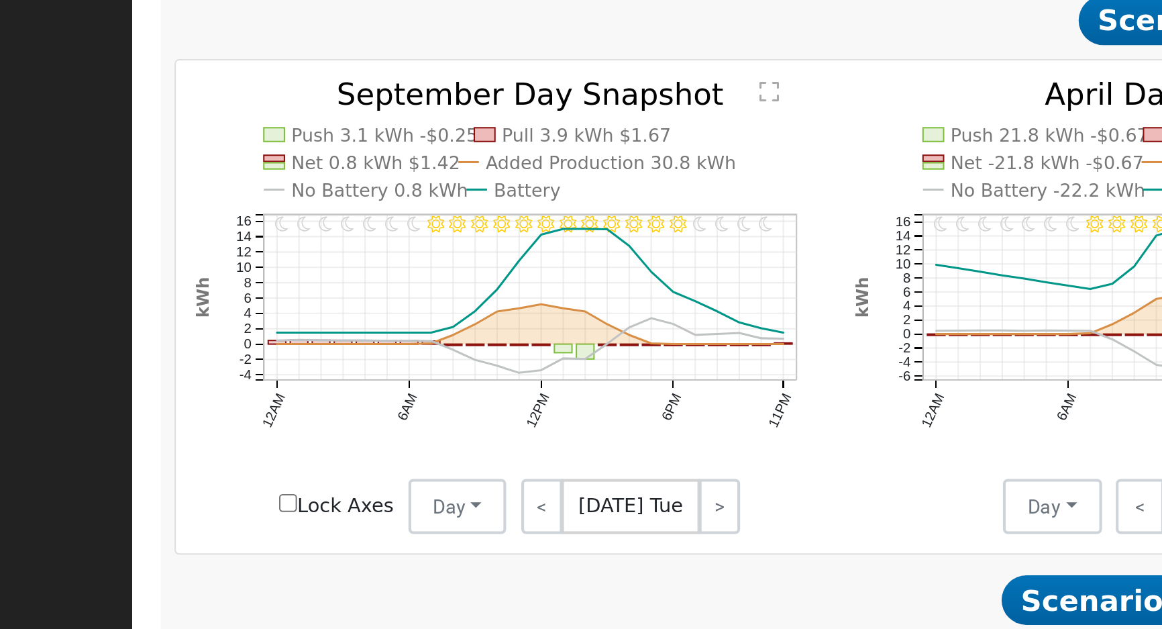
click at [235, 217] on text "No Battery 0.8 kWh" at bounding box center [272, 212] width 87 height 10
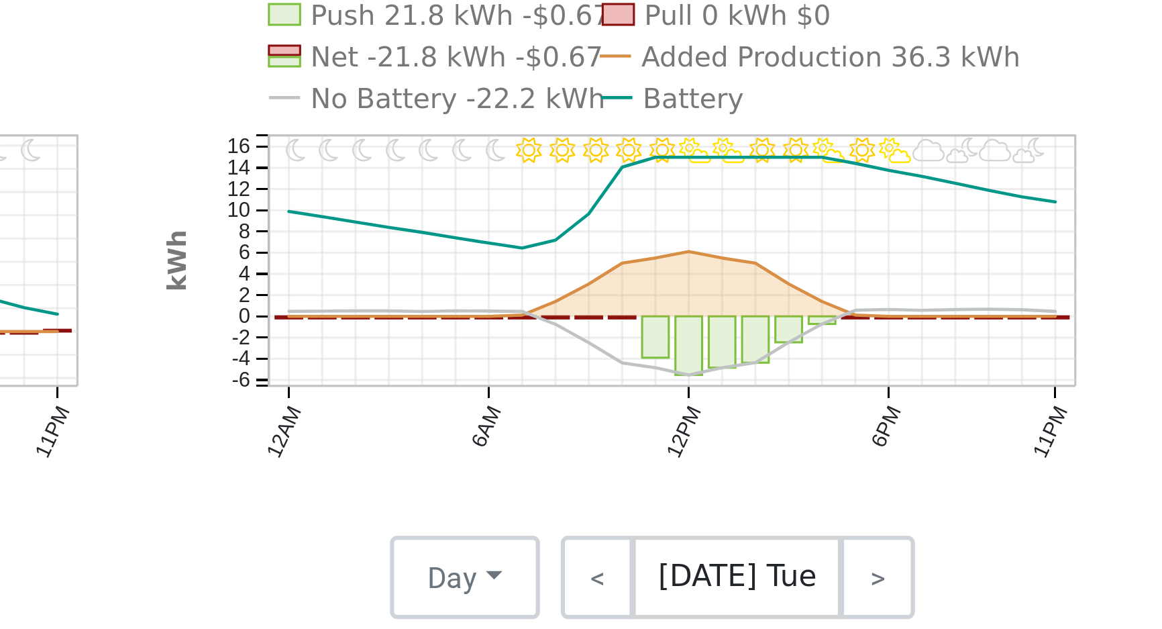
click at [568, 215] on text "No Battery -22.2 kWh" at bounding box center [597, 212] width 95 height 10
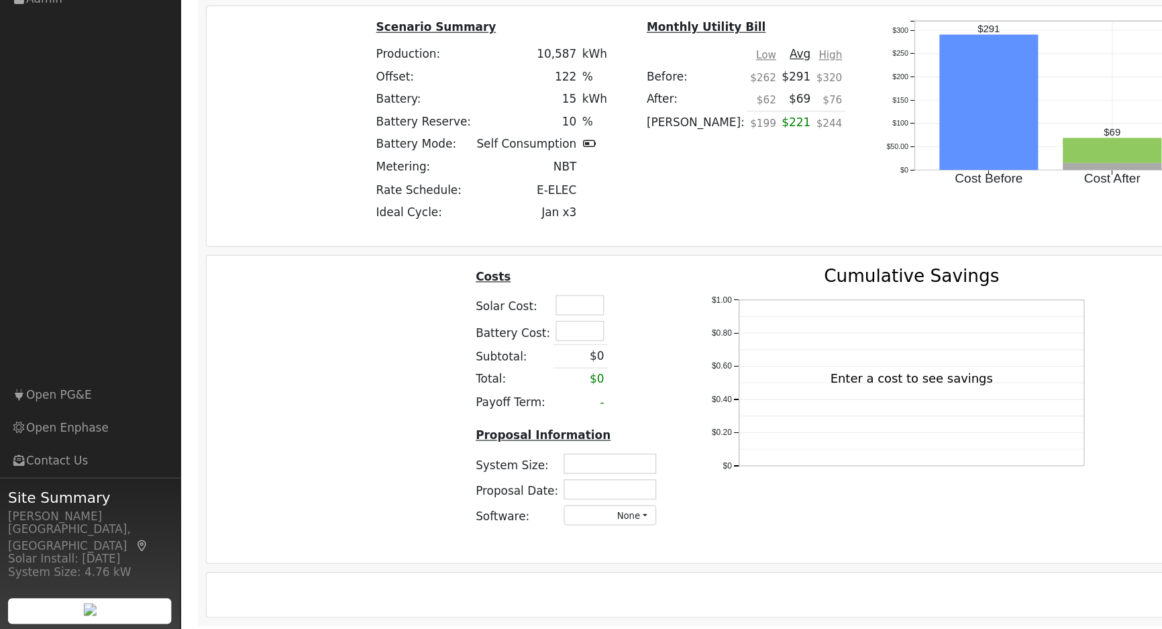
scroll to position [966, 0]
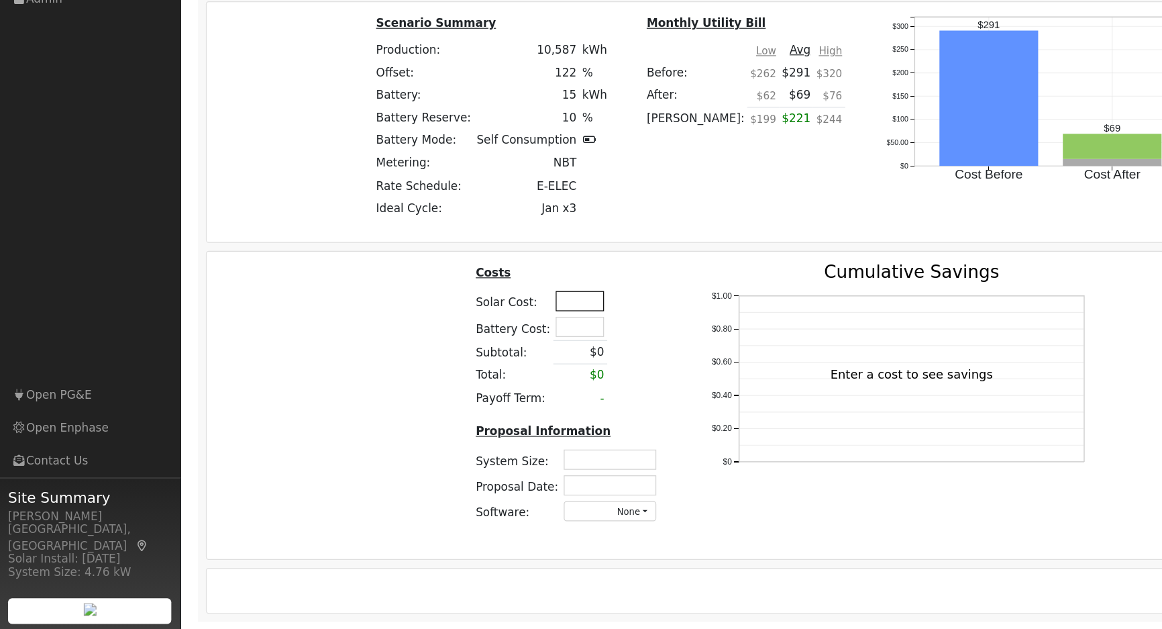
click at [498, 349] on input "text" at bounding box center [484, 354] width 40 height 17
click at [491, 356] on input "text" at bounding box center [484, 354] width 40 height 17
type input "$25,500"
click at [529, 374] on table "Costs Solar Cost: $25,500 Battery Cost: Subtotal: $0 Total: $0 Payoff Term: -" at bounding box center [474, 384] width 160 height 122
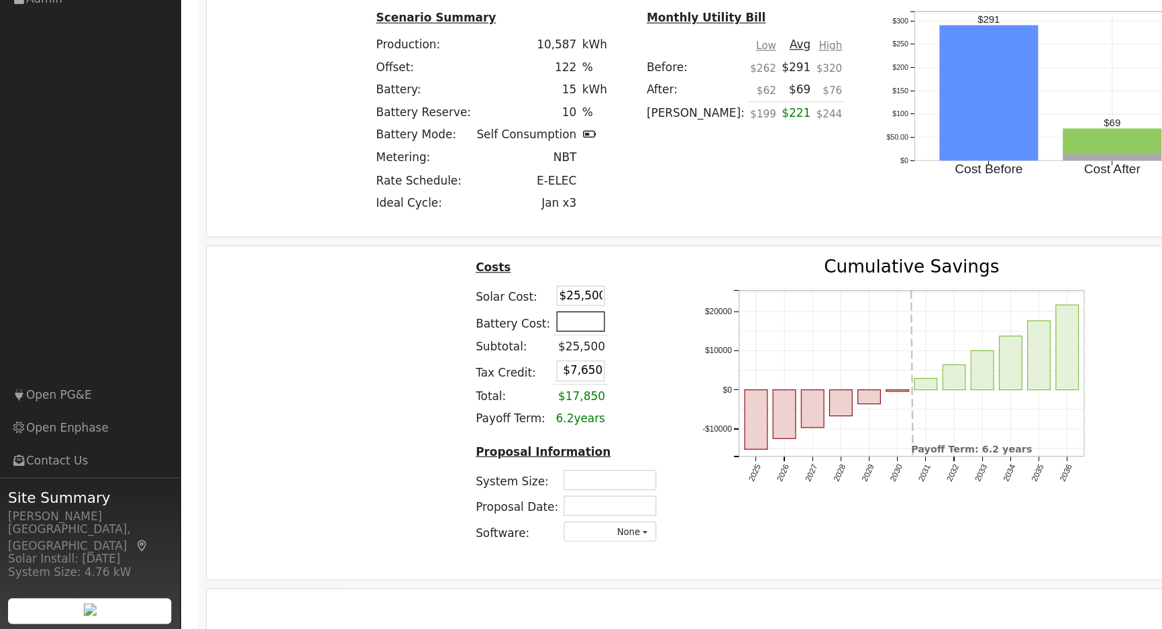
click at [480, 376] on input "text" at bounding box center [484, 372] width 40 height 17
type input "$16,000"
type input "$12,450"
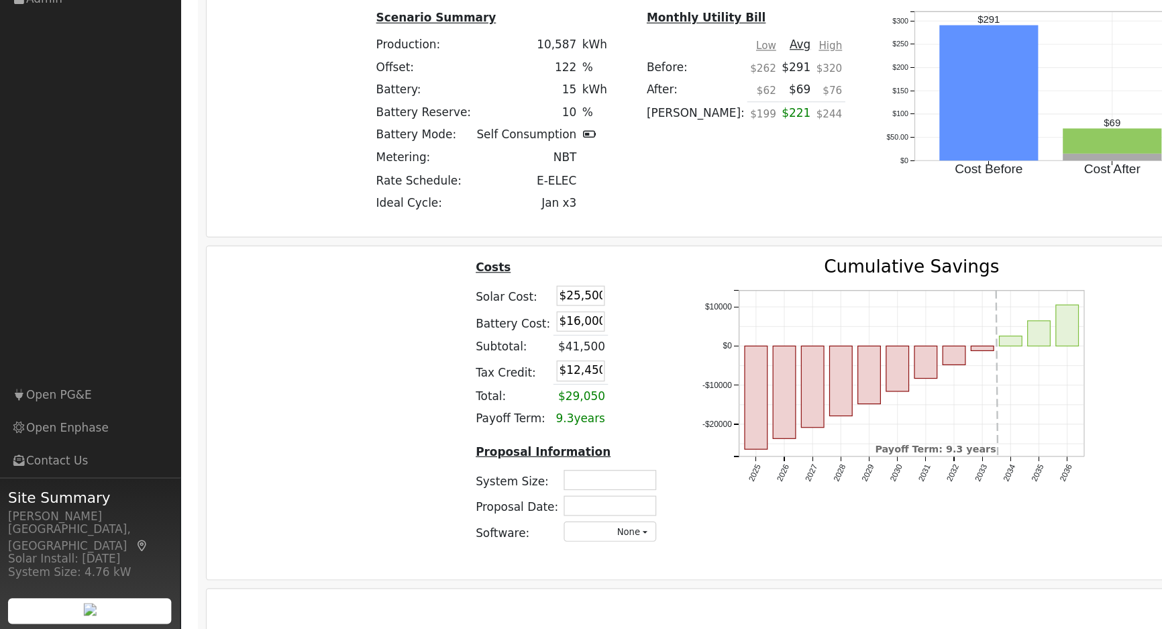
click at [524, 368] on td at bounding box center [518, 373] width 23 height 22
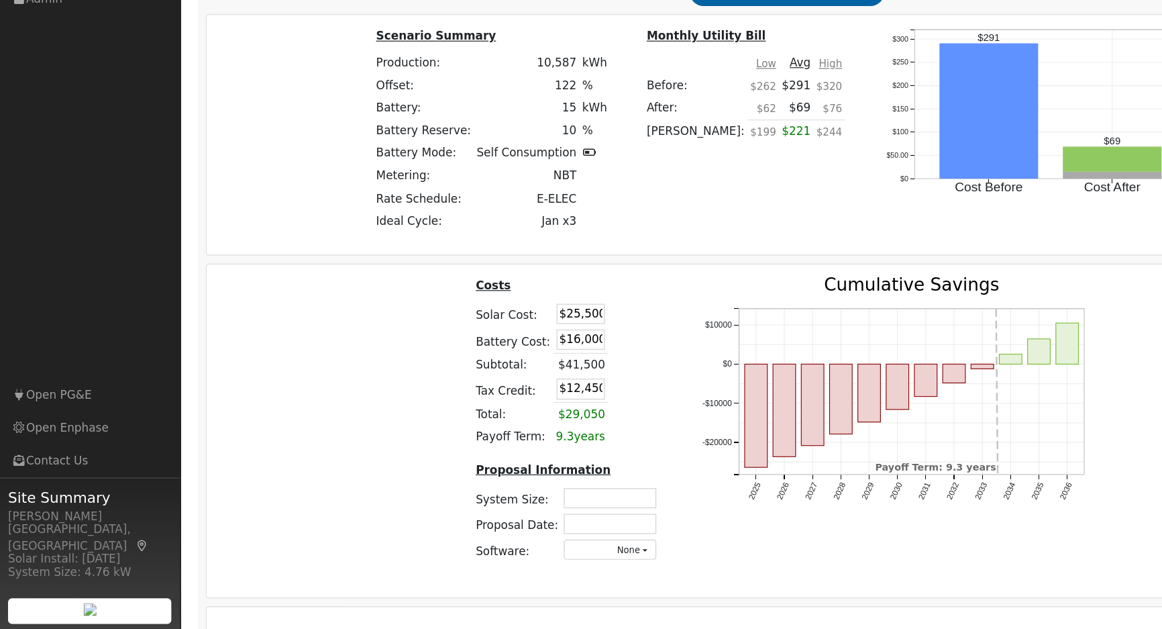
scroll to position [987, 0]
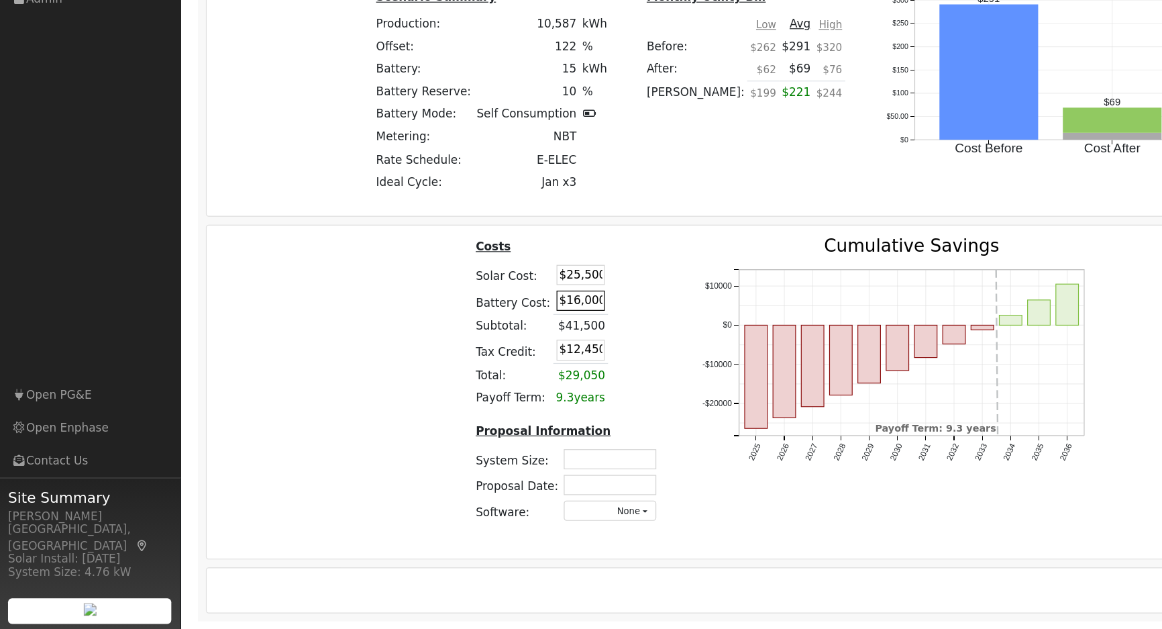
click at [483, 358] on input "$16,000" at bounding box center [484, 354] width 40 height 17
type input "$17,000"
type input "$12,750"
click at [559, 315] on div "Costs Solar Cost: $25,500 Battery Cost: $17,000 Subtotal: $41,500 Tax Credit: $…" at bounding box center [474, 426] width 189 height 248
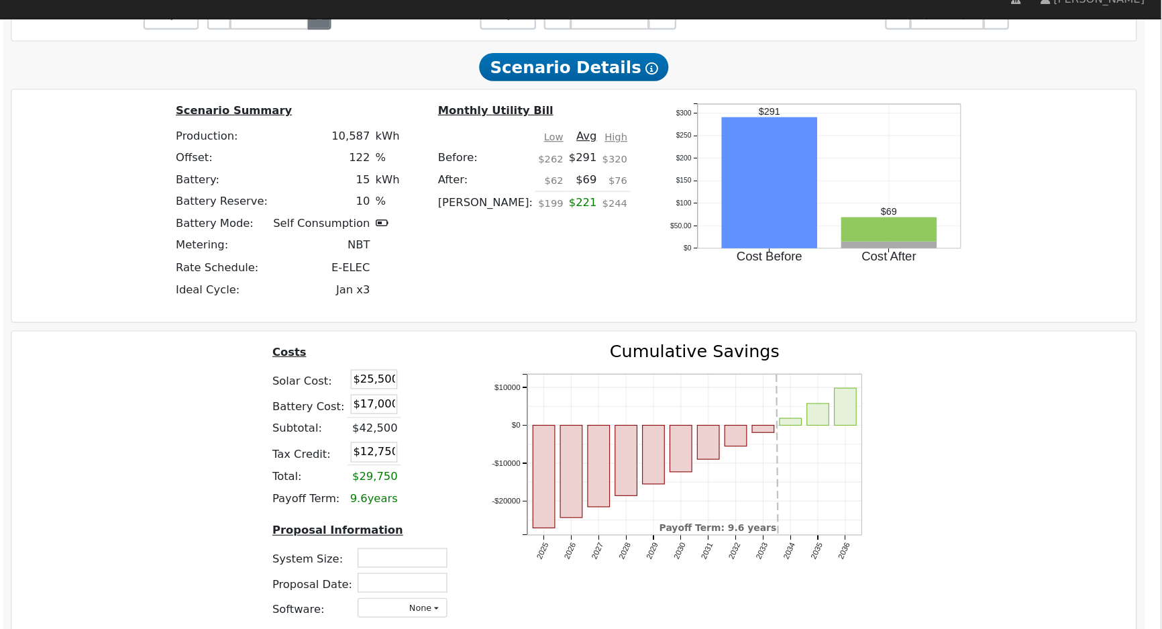
scroll to position [973, 0]
